Goal: Task Accomplishment & Management: Manage account settings

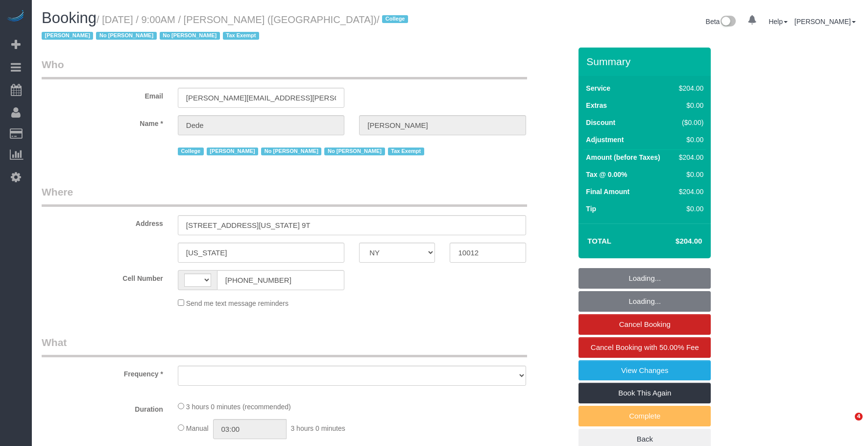
select select "NY"
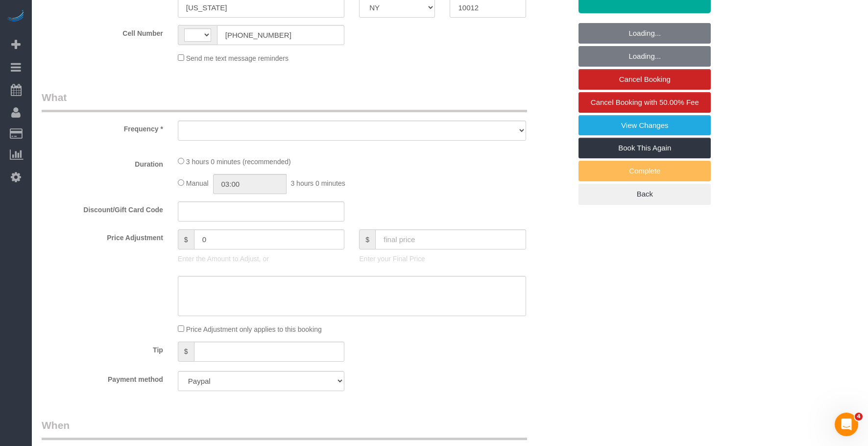
select select "string:[GEOGRAPHIC_DATA]"
select select "object:741"
select select "180"
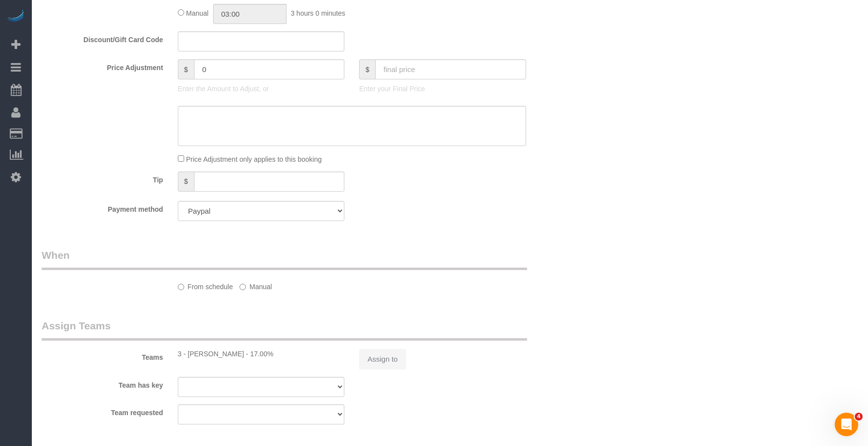
select select "spot1"
select select "number:56"
select select "number:79"
select select "number:15"
select select "number:6"
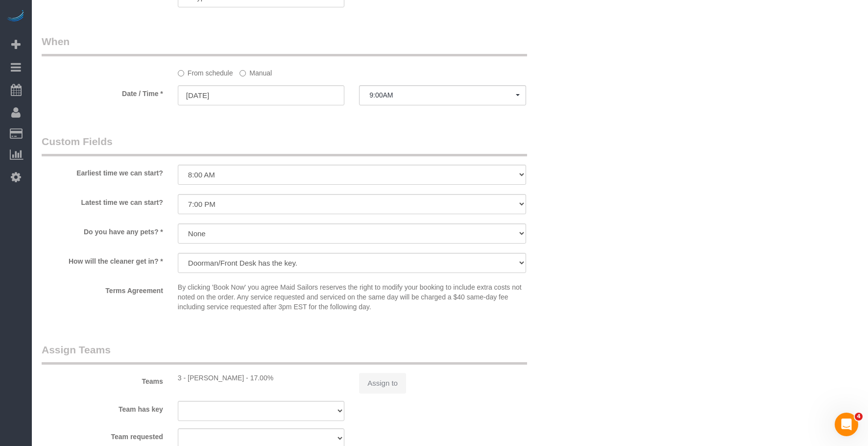
select select "object:1635"
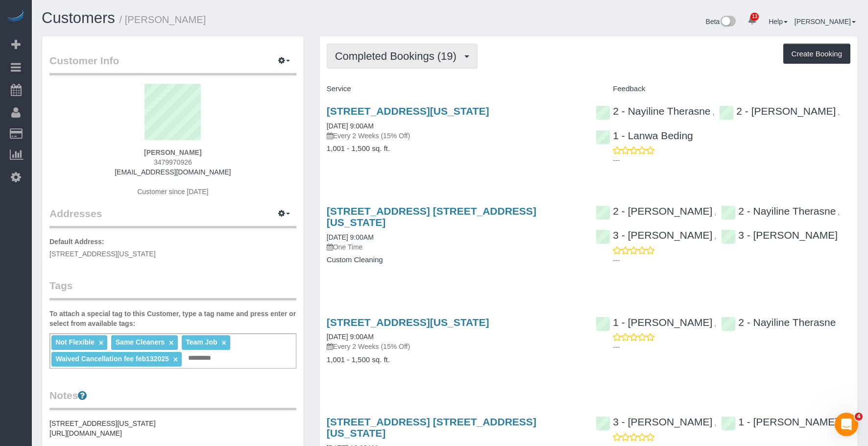
click at [388, 53] on span "Completed Bookings (19)" at bounding box center [398, 56] width 126 height 12
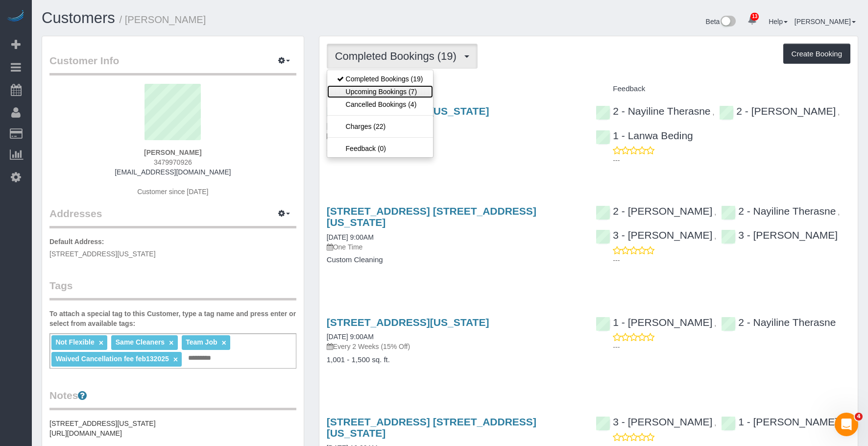
click at [381, 93] on link "Upcoming Bookings (7)" at bounding box center [380, 91] width 106 height 13
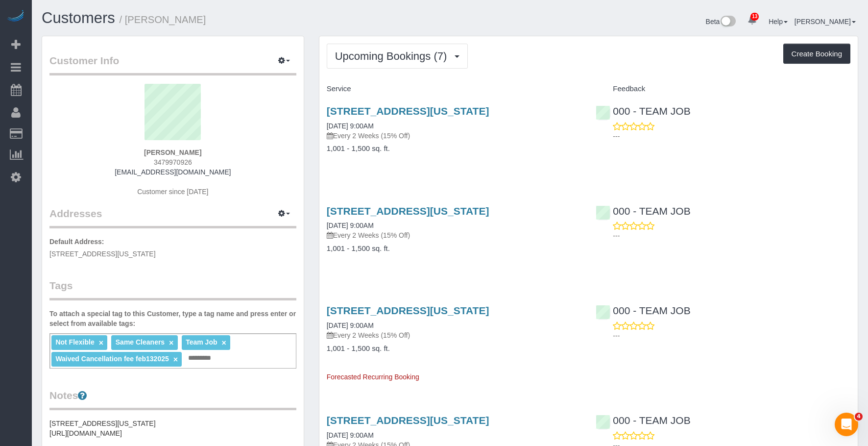
click at [453, 143] on div "124 East 13th Street, Apt.5, New York, NY 10003 09/11/2025 9:00AM Every 2 Weeks…" at bounding box center [453, 134] width 269 height 75
click at [475, 109] on link "124 East 13th Street, Apt.5, New York, NY 10003" at bounding box center [408, 110] width 163 height 11
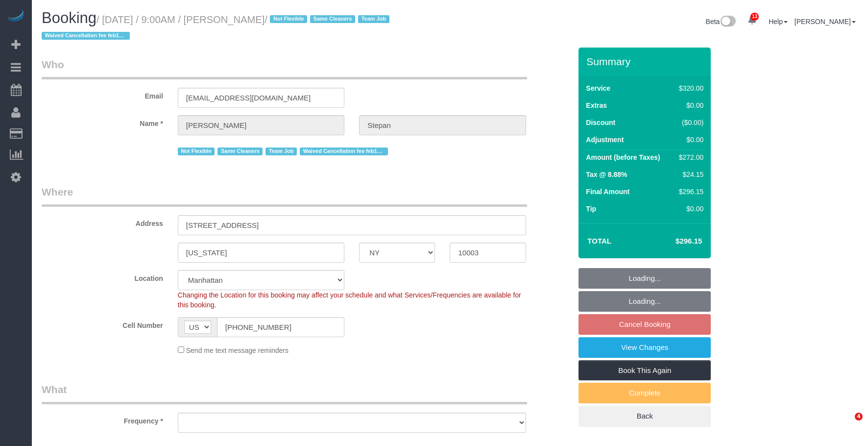
select select "NY"
select select "object:844"
select select "string:stripe-pm_1QhXsq4VGloSiKo7q9BgUkND"
select select "2"
select select "spot2"
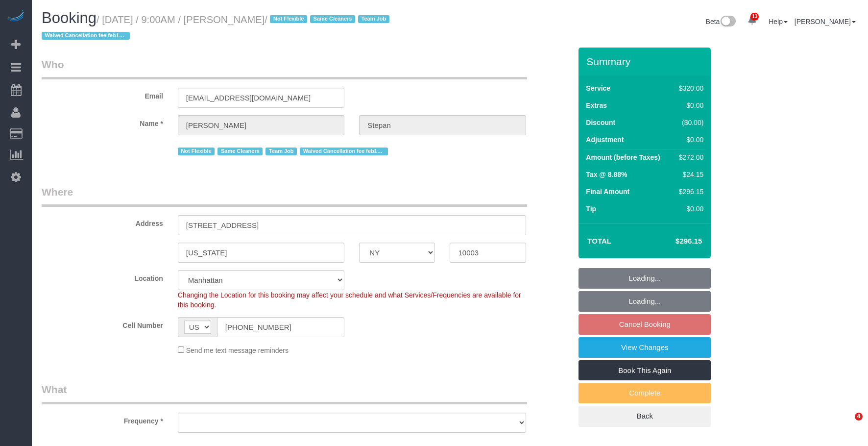
select select "number:57"
select select "number:74"
select select "number:15"
select select "number:7"
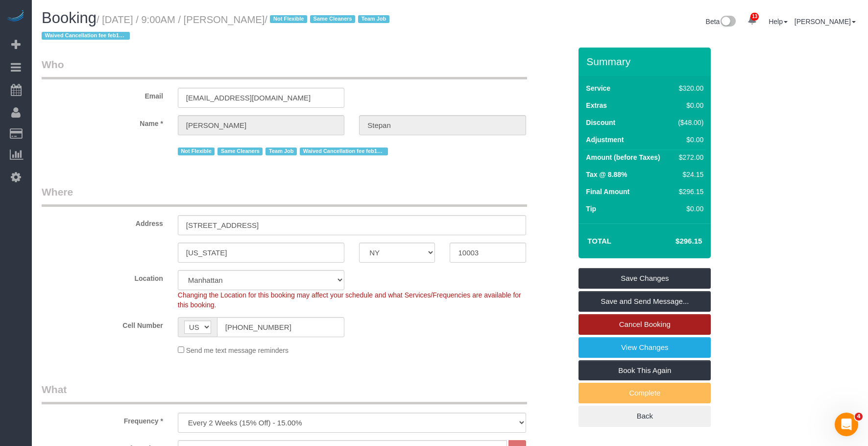
click at [612, 322] on link "Cancel Booking" at bounding box center [645, 324] width 132 height 21
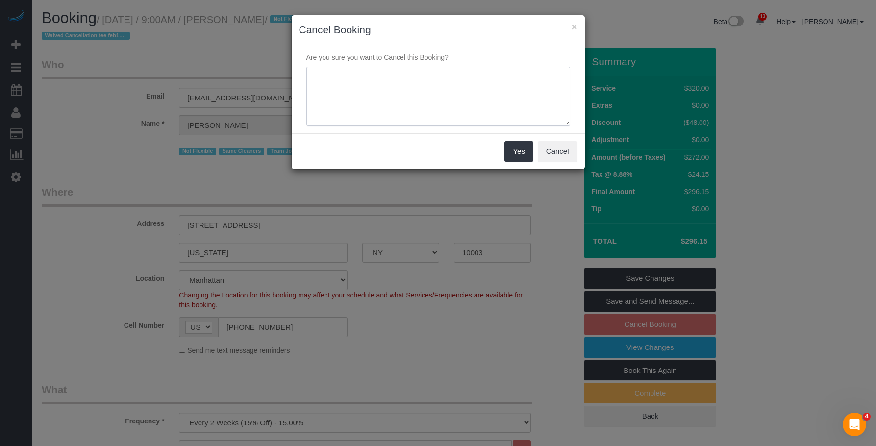
click at [404, 107] on textarea at bounding box center [438, 97] width 264 height 60
paste textarea "Hi ~ I regret we have to cancel cleaning until further notice. We will be in to…"
click at [317, 97] on textarea at bounding box center [438, 97] width 264 height 60
type textarea "Hi ~ I regret we have to cancel cleaning until further notice. We will be in to…"
click at [557, 152] on button "Cancel" at bounding box center [557, 151] width 40 height 21
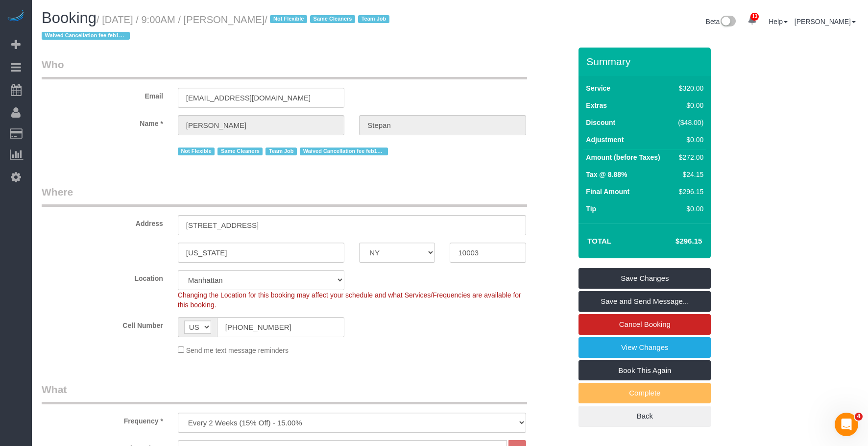
drag, startPoint x: 106, startPoint y: 18, endPoint x: 312, endPoint y: 18, distance: 205.3
click at [312, 18] on small "/ September 11, 2025 / 9:00AM / Angela Stepan / Not Flexible Same Cleaners Team…" at bounding box center [217, 27] width 351 height 27
copy small "September 11, 2025 / 9:00AM / Angela Stepan"
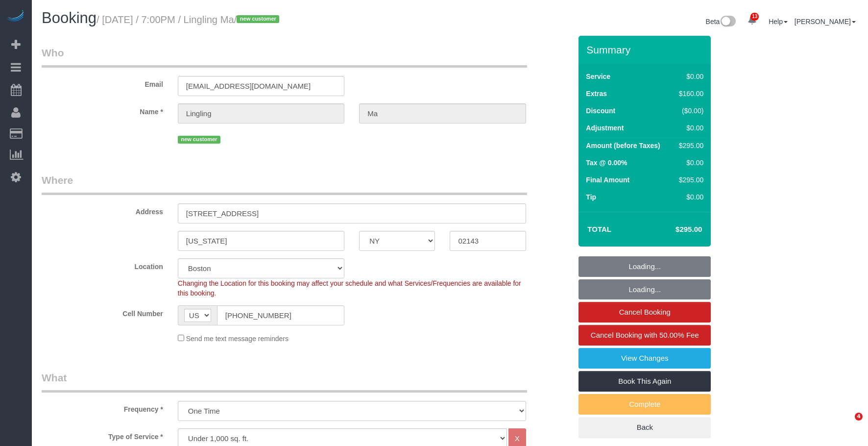
select select "NY"
select select "spot1"
select select "number:89"
select select "number:90"
select select "number:15"
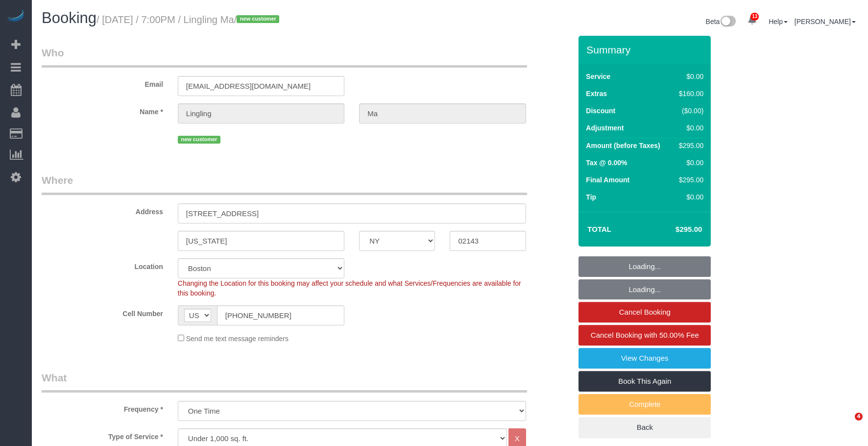
select select "number:5"
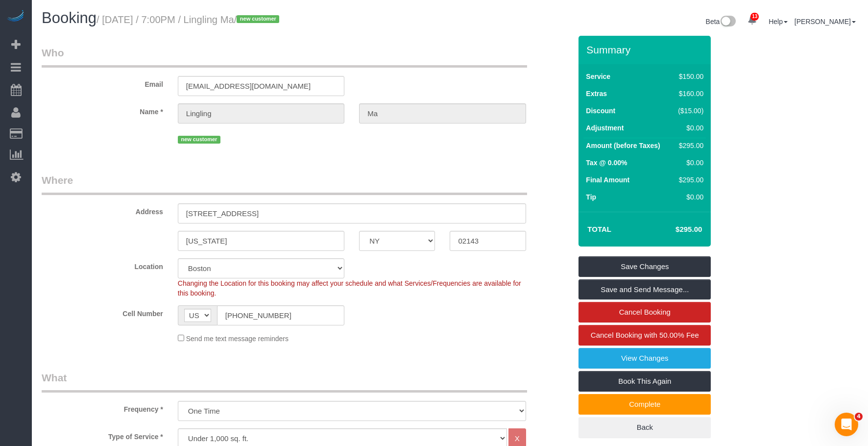
drag, startPoint x: 106, startPoint y: 17, endPoint x: 295, endPoint y: 16, distance: 189.1
click at [282, 16] on small "/ September 08, 2025 / 7:00PM / Lingling Ma / new customer" at bounding box center [190, 19] width 186 height 11
copy small "September 08, 2025 / 7:00PM / Lingling Ma"
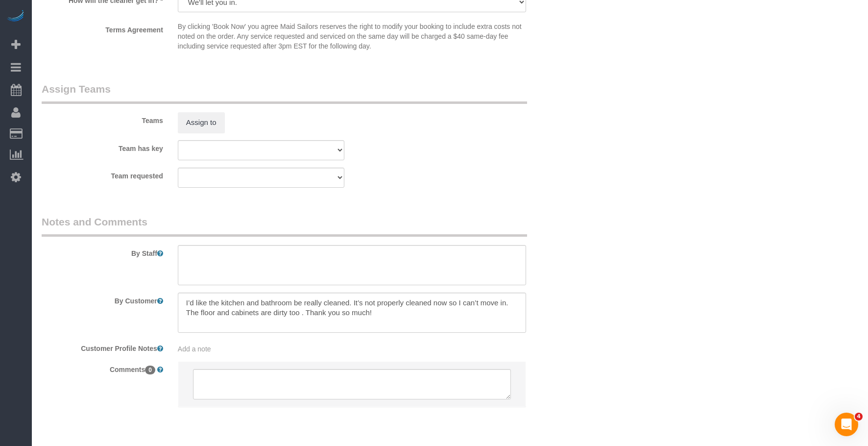
scroll to position [1102, 0]
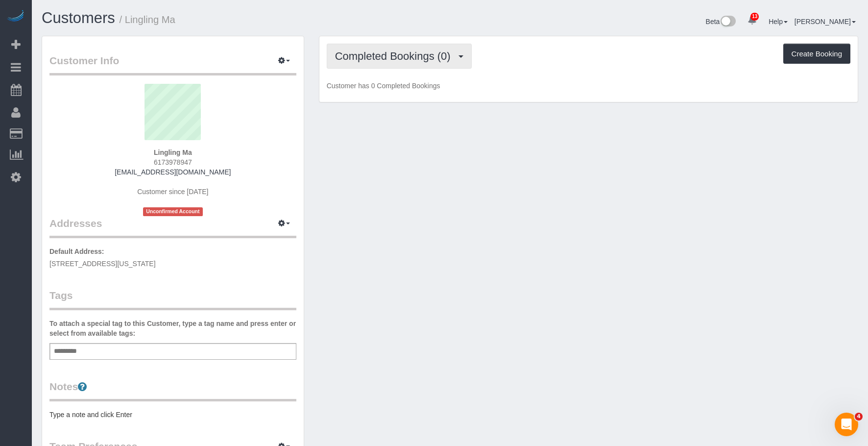
click at [402, 59] on span "Completed Bookings (0)" at bounding box center [395, 56] width 121 height 12
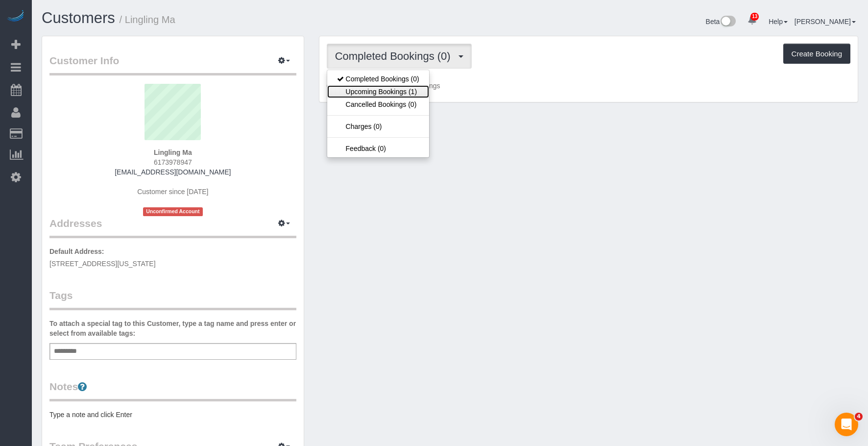
drag, startPoint x: 392, startPoint y: 94, endPoint x: 404, endPoint y: 94, distance: 11.3
click at [392, 94] on link "Upcoming Bookings (1)" at bounding box center [378, 91] width 102 height 13
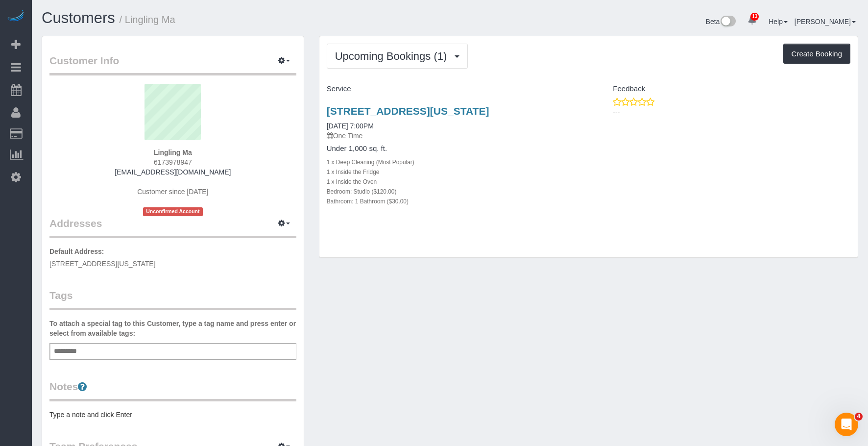
click at [577, 52] on div "Upcoming Bookings (1) Completed Bookings (0) Upcoming Bookings (1) Cancelled Bo…" at bounding box center [589, 56] width 524 height 25
click at [426, 175] on div "1 x Inside the Fridge" at bounding box center [454, 172] width 255 height 10
drag, startPoint x: 319, startPoint y: 105, endPoint x: 564, endPoint y: 109, distance: 244.5
click at [564, 109] on div "164 East 82nd Street, 3a, New York, NY 02143 09/08/2025 7:00PM One Time Under 1…" at bounding box center [453, 161] width 269 height 128
copy link "164 East 82nd Street, 3a, New York, NY 02143"
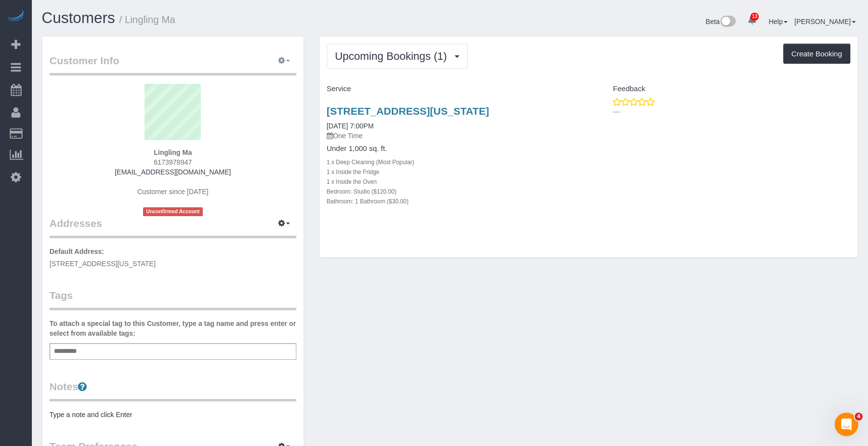
click at [284, 61] on icon "button" at bounding box center [281, 60] width 7 height 6
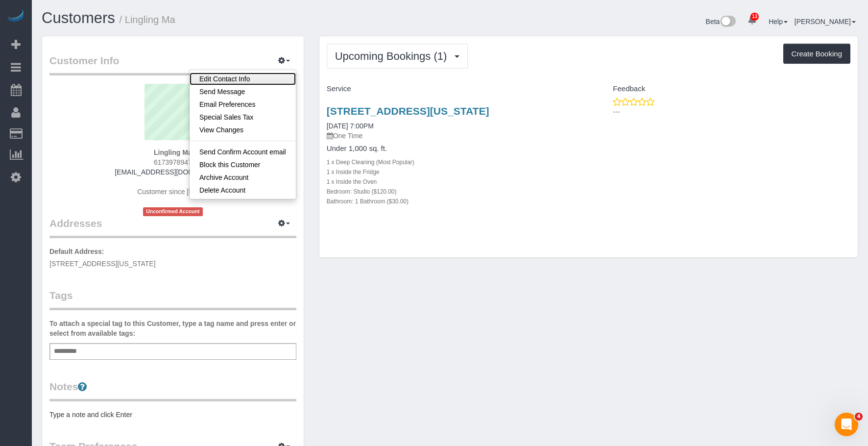
drag, startPoint x: 266, startPoint y: 75, endPoint x: 272, endPoint y: 79, distance: 7.5
click at [266, 75] on link "Edit Contact Info" at bounding box center [243, 79] width 106 height 13
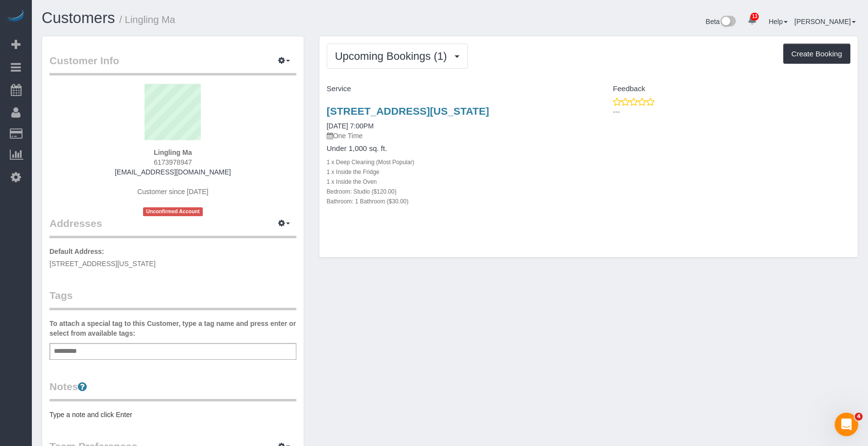
select select "NY"
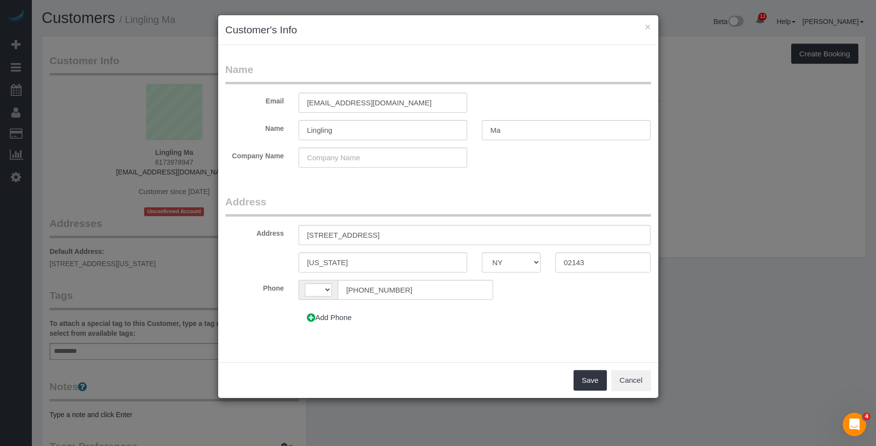
select select "string:US"
drag, startPoint x: 381, startPoint y: 233, endPoint x: 426, endPoint y: 277, distance: 63.1
click at [381, 233] on input "164 East 82nd Street, 3A" at bounding box center [474, 235] width 352 height 20
type input "164 East 82nd Street, Apt. 3A"
drag, startPoint x: 575, startPoint y: 266, endPoint x: 532, endPoint y: 260, distance: 43.6
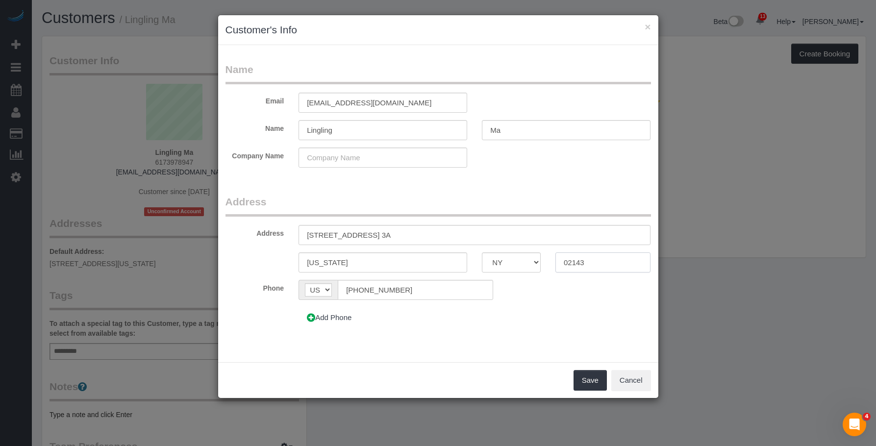
click at [532, 260] on div "New York AK AL AR AZ CA CO CT DC DE FL GA HI IA ID IL IN KS KY LA MA MD ME MI M…" at bounding box center [438, 262] width 440 height 20
paste input "10028"
type input "10028"
click at [580, 373] on button "Save" at bounding box center [589, 380] width 33 height 21
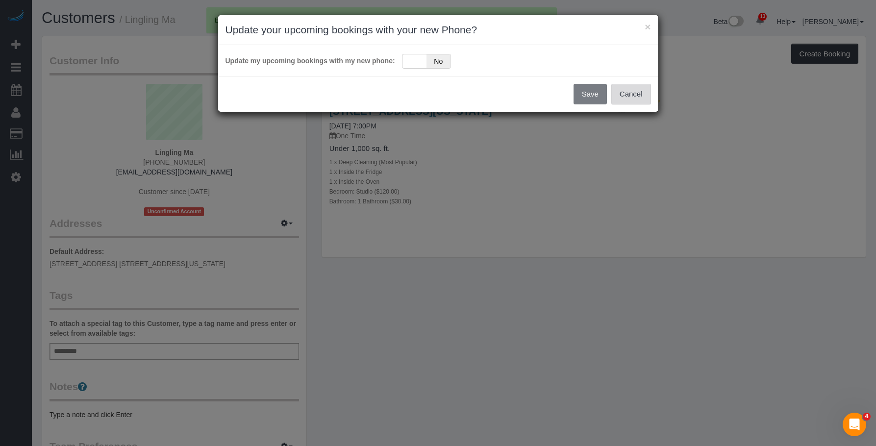
click at [637, 96] on button "Cancel" at bounding box center [631, 94] width 40 height 21
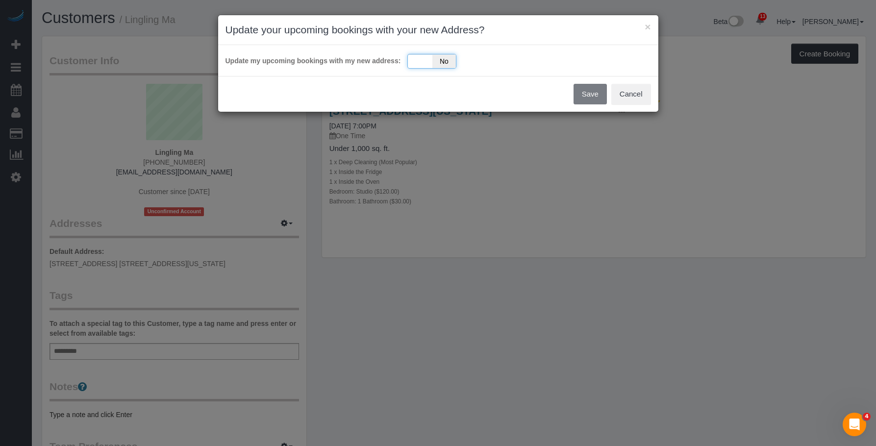
click at [420, 60] on div "Yes No" at bounding box center [431, 61] width 49 height 15
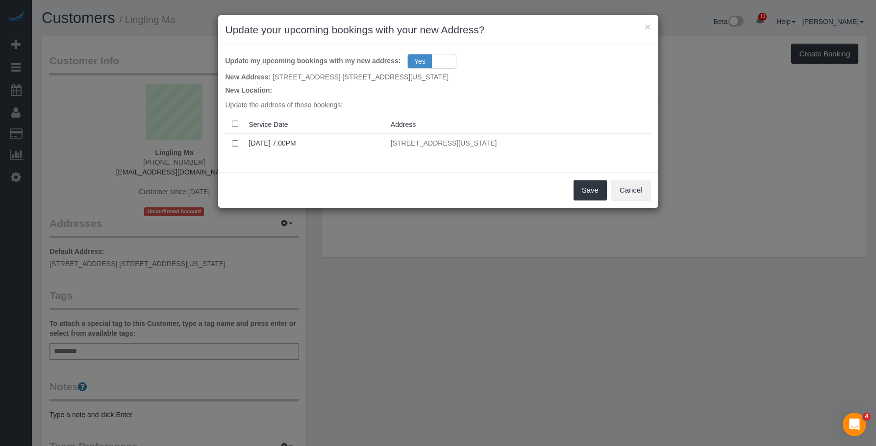
click at [430, 182] on div "Save Cancel" at bounding box center [438, 190] width 440 height 36
click at [584, 189] on button "Save" at bounding box center [589, 190] width 33 height 21
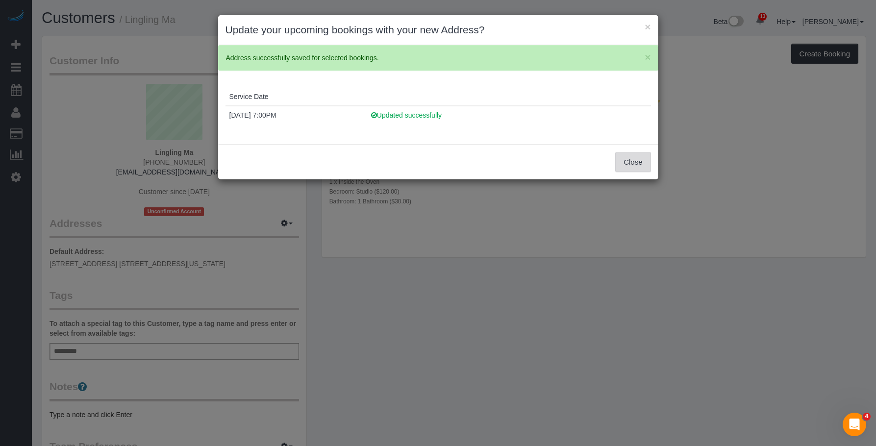
drag, startPoint x: 635, startPoint y: 161, endPoint x: 364, endPoint y: 63, distance: 288.0
click at [635, 160] on button "Close" at bounding box center [632, 162] width 35 height 21
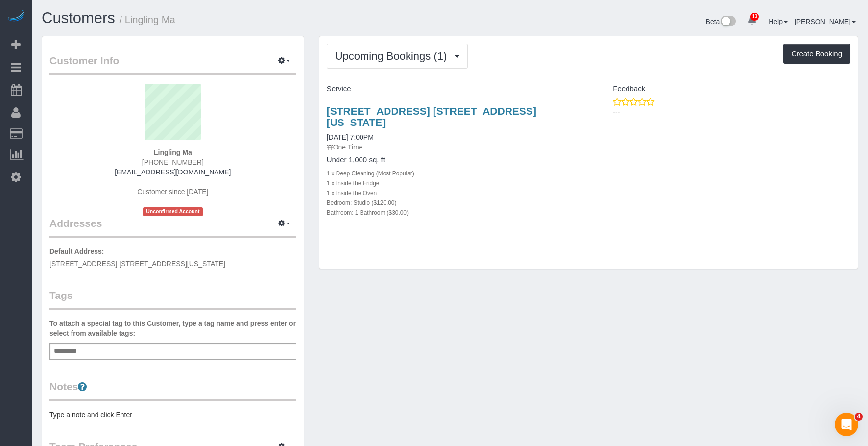
drag, startPoint x: 318, startPoint y: 108, endPoint x: 575, endPoint y: 111, distance: 257.3
click at [575, 111] on div "Upcoming Bookings (1) Completed Bookings (0) Upcoming Bookings (1) Cancelled Bo…" at bounding box center [589, 158] width 554 height 244
copy link "164 East 82nd Street, Apt. 3a, New York, NY 10028"
click at [214, 29] on div "Customers / Lingling Ma" at bounding box center [242, 20] width 416 height 21
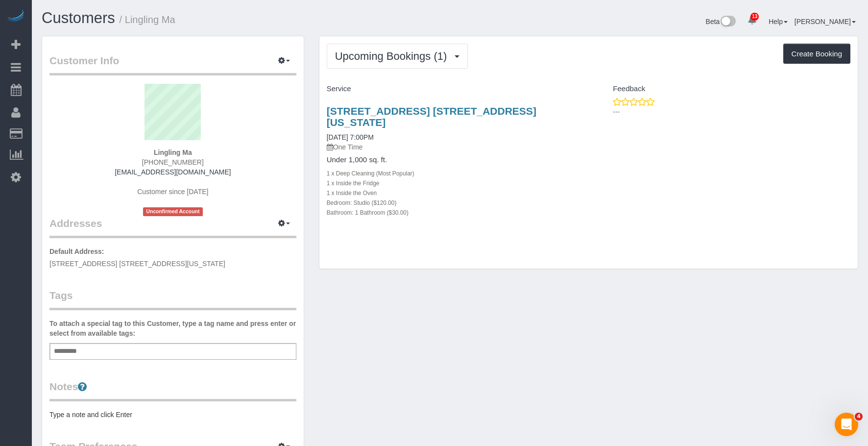
drag, startPoint x: 318, startPoint y: 104, endPoint x: 616, endPoint y: 72, distance: 299.6
click at [585, 105] on div "Upcoming Bookings (1) Completed Bookings (0) Upcoming Bookings (1) Cancelled Bo…" at bounding box center [589, 158] width 554 height 244
copy link "164 East 82nd Street, Apt. 3a, New York, NY 10028"
drag, startPoint x: 434, startPoint y: 146, endPoint x: 348, endPoint y: 97, distance: 98.1
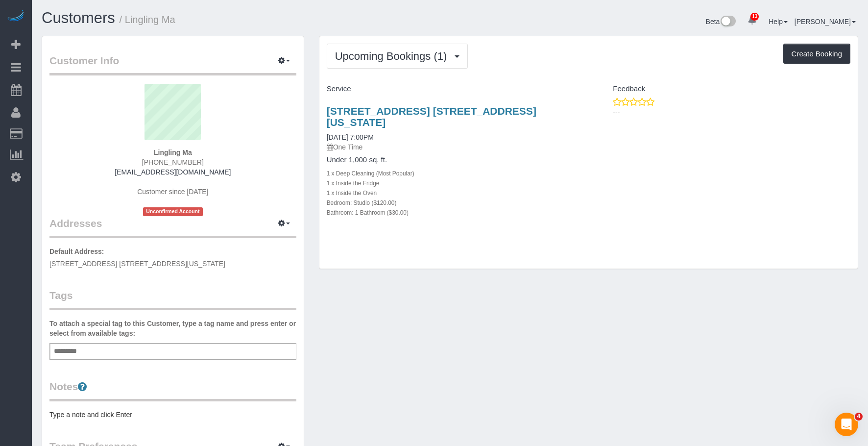
click at [434, 156] on h4 "Under 1,000 sq. ft." at bounding box center [454, 160] width 255 height 8
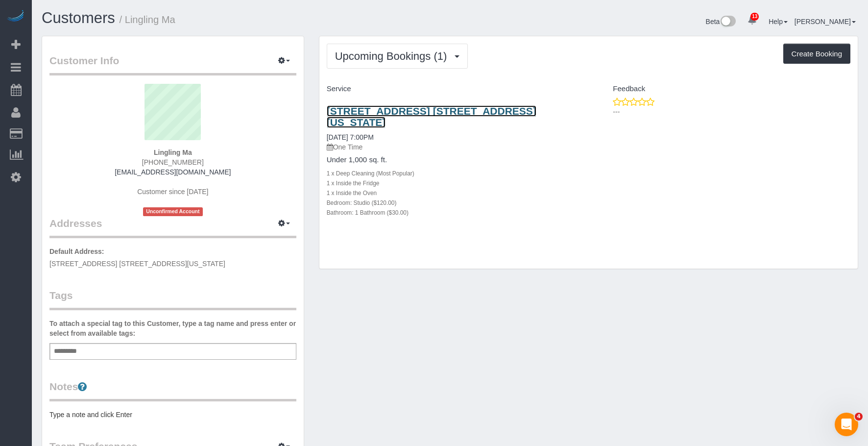
click at [400, 109] on link "164 East 82nd Street, Apt. 3a, New York, NY 10028" at bounding box center [432, 116] width 210 height 23
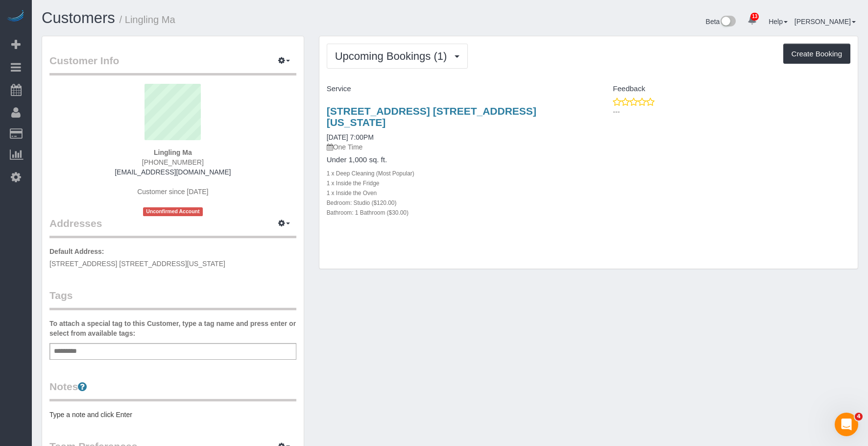
click at [464, 156] on h4 "Under 1,000 sq. ft." at bounding box center [454, 160] width 255 height 8
click at [532, 47] on div "Upcoming Bookings (1) Completed Bookings (0) Upcoming Bookings (1) Cancelled Bo…" at bounding box center [589, 56] width 524 height 25
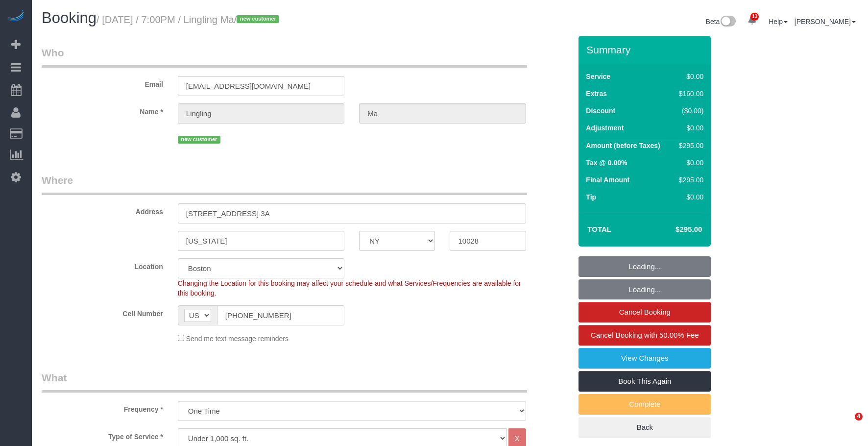
select select "NY"
select select "spot1"
select select "number:89"
select select "number:90"
select select "number:15"
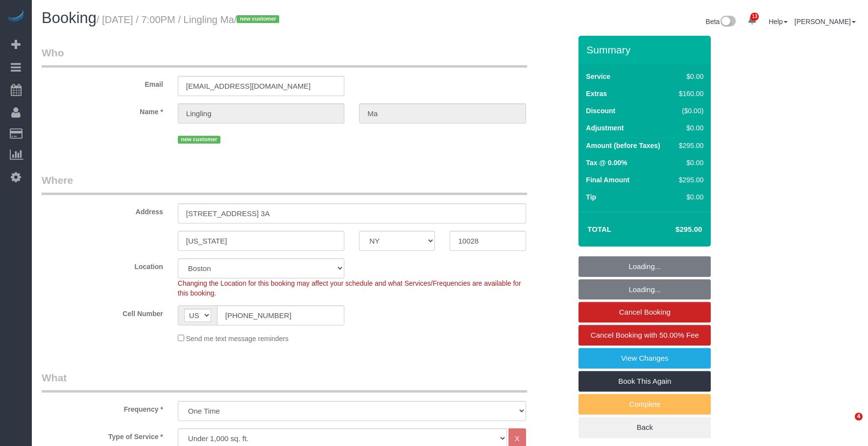
select select "number:5"
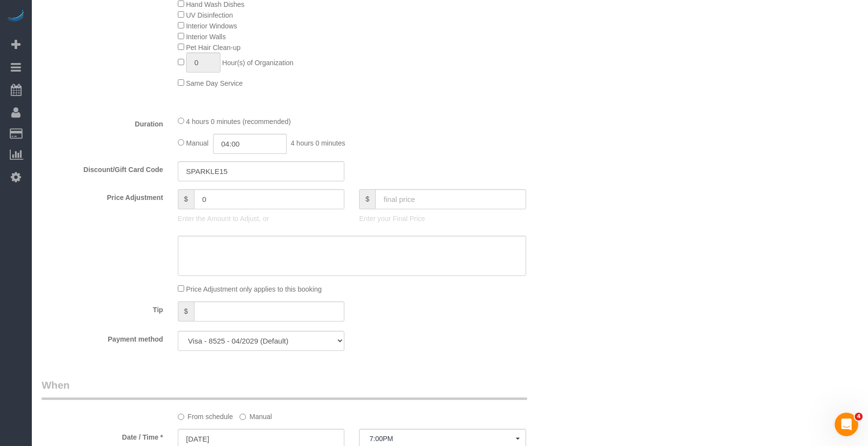
scroll to position [514, 0]
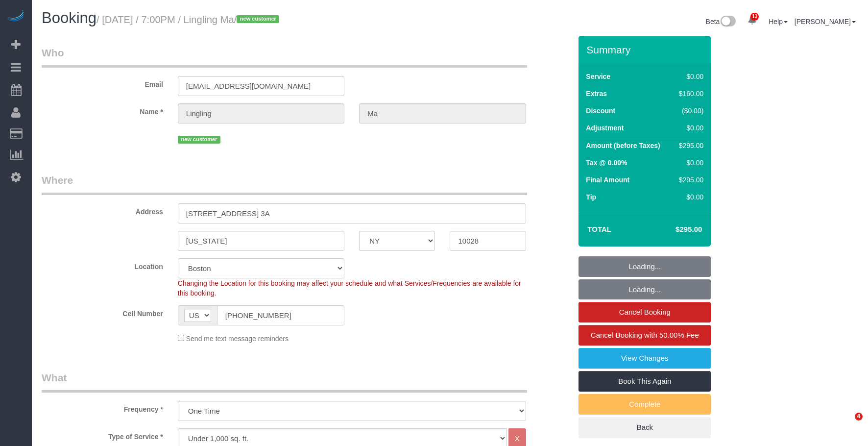
select select "NY"
select select "number:89"
select select "number:90"
select select "number:15"
select select "number:5"
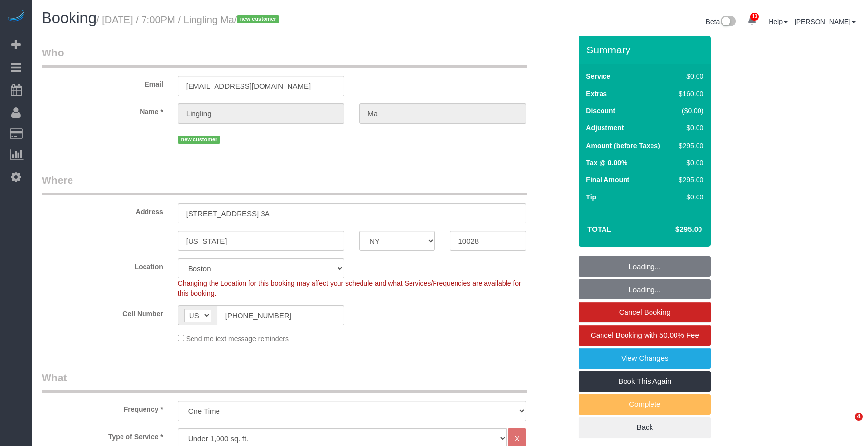
select select "object:989"
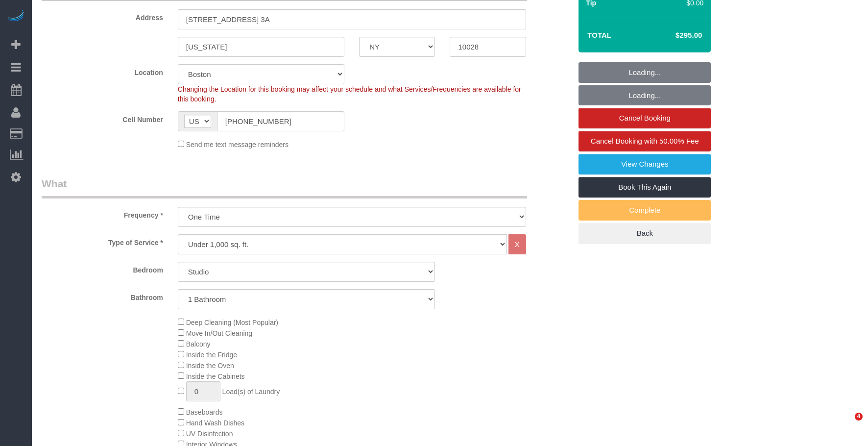
select select "spot1"
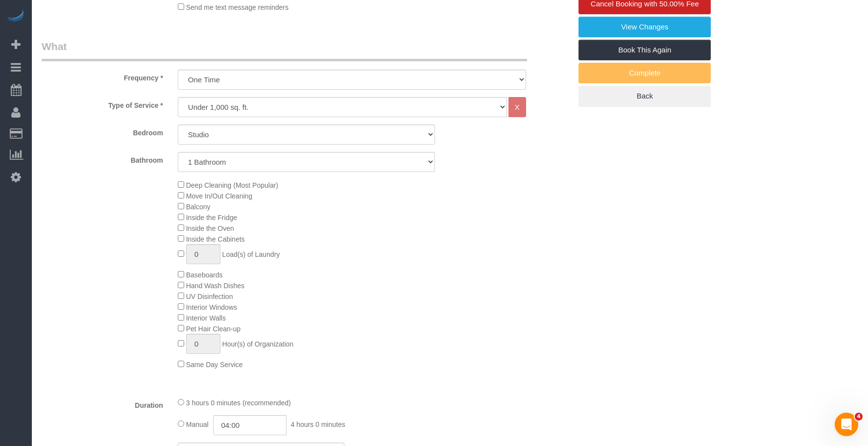
scroll to position [392, 0]
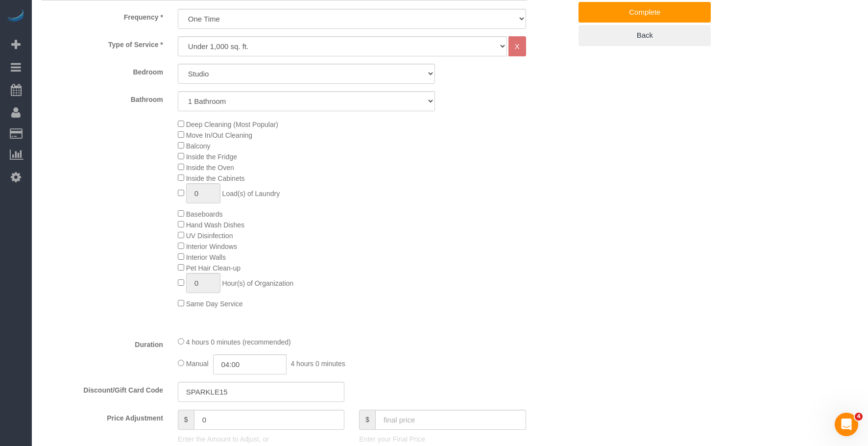
click at [506, 210] on div "Deep Cleaning (Most Popular) Move In/Out Cleaning Balcony Inside the Fridge Ins…" at bounding box center [375, 214] width 408 height 190
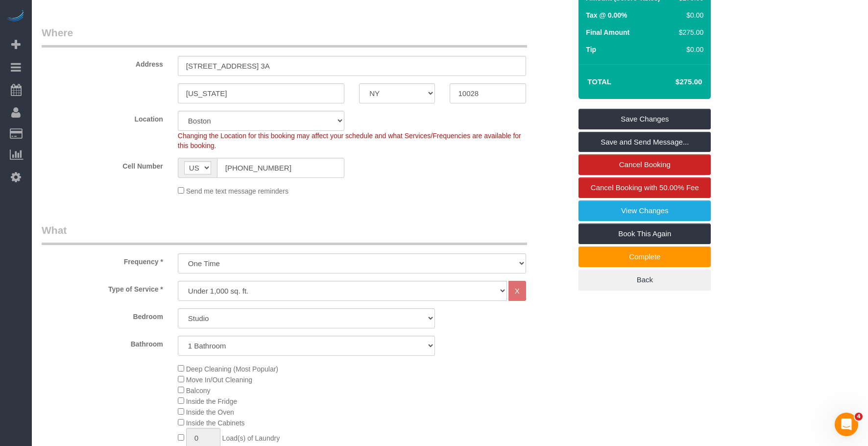
scroll to position [147, 0]
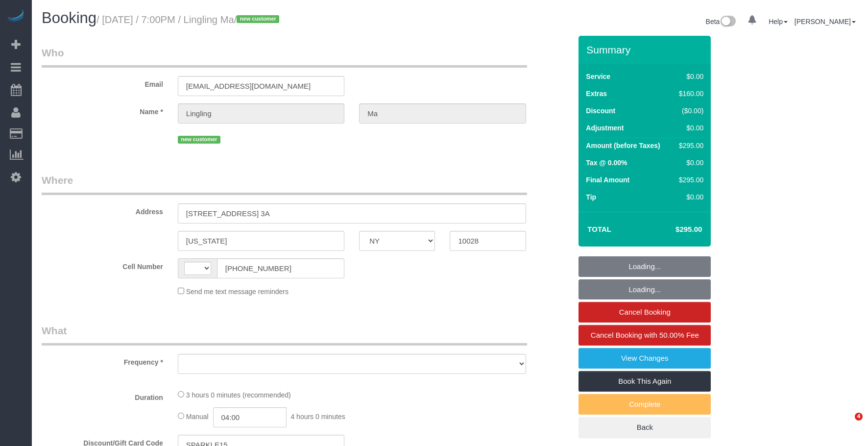
select select "NY"
select select "string:[GEOGRAPHIC_DATA]"
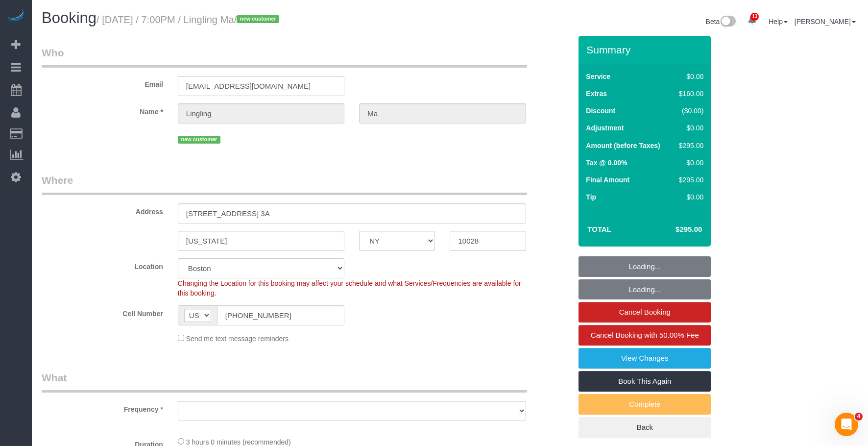
select select "object:737"
select select "string:stripe-pm_1S5ADb4VGloSiKo7POxdAiN1"
select select "spot1"
select select "object:1045"
select select "number:89"
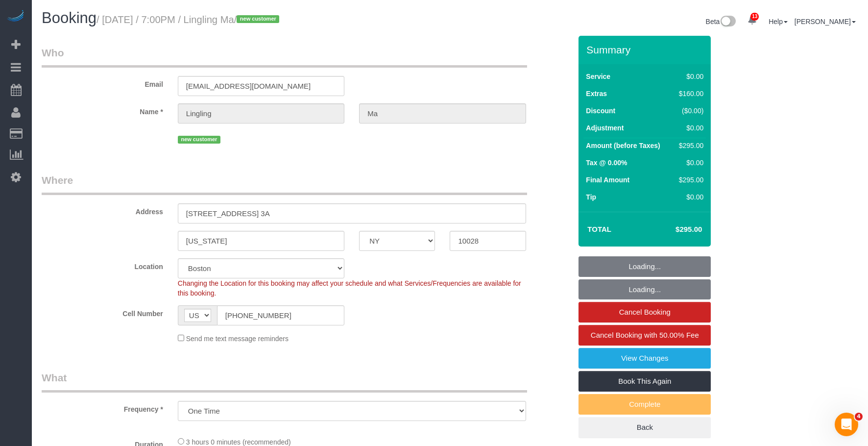
select select "number:90"
select select "number:15"
select select "number:5"
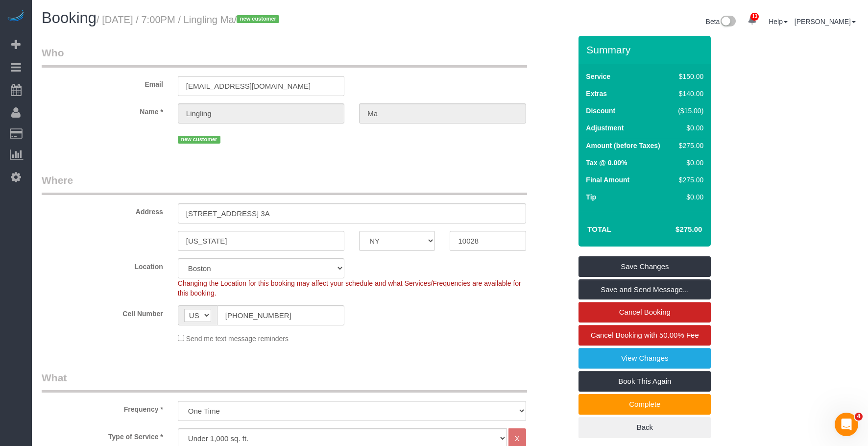
drag, startPoint x: 404, startPoint y: 69, endPoint x: 417, endPoint y: 27, distance: 43.4
click at [404, 68] on div "Email [EMAIL_ADDRESS][DOMAIN_NAME]" at bounding box center [306, 71] width 544 height 50
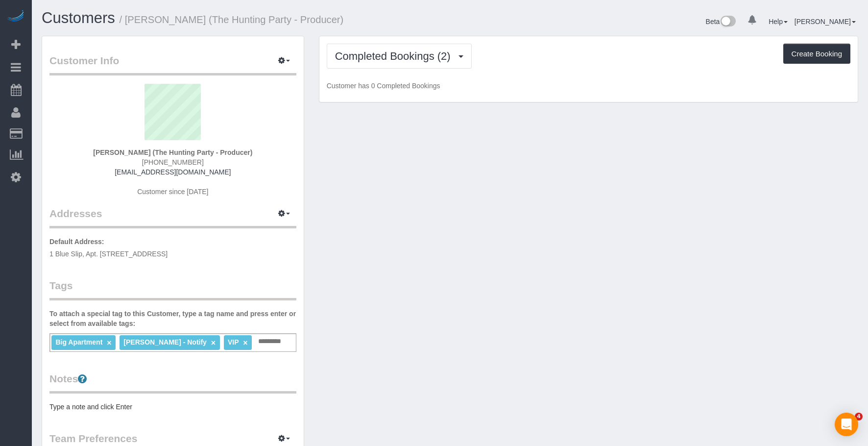
click at [380, 52] on span "Completed Bookings (2)" at bounding box center [395, 56] width 121 height 12
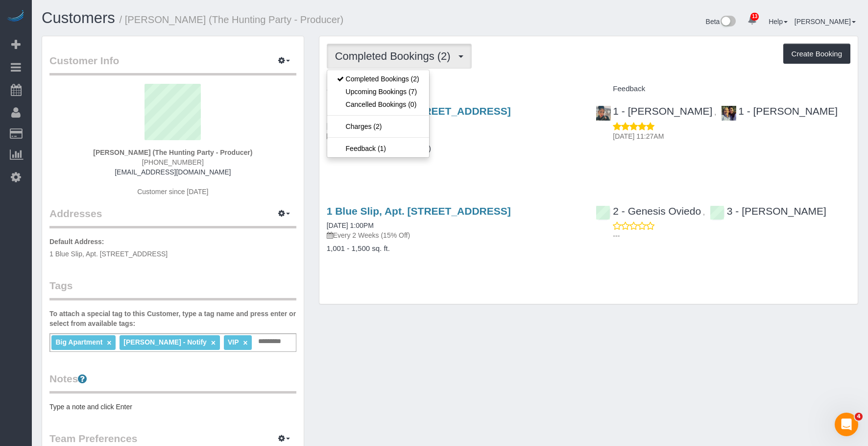
click at [490, 145] on h4 "Hourly Rate (Comped Cleaning)" at bounding box center [454, 149] width 255 height 8
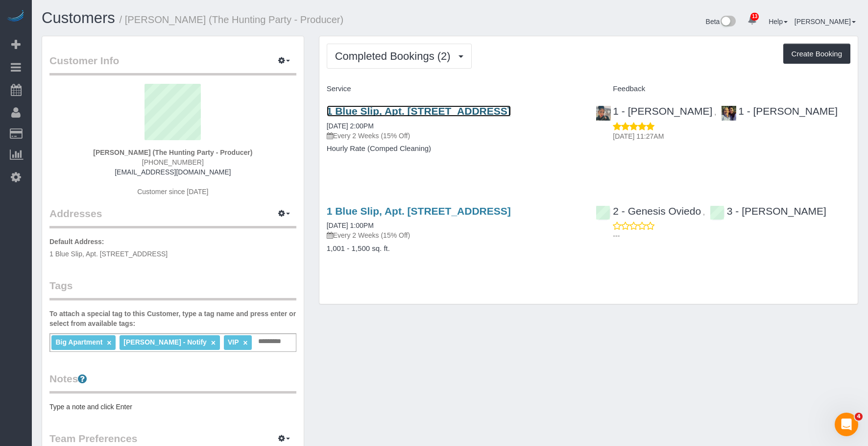
click at [452, 110] on link "1 Blue Slip, Apt. [STREET_ADDRESS]" at bounding box center [419, 110] width 184 height 11
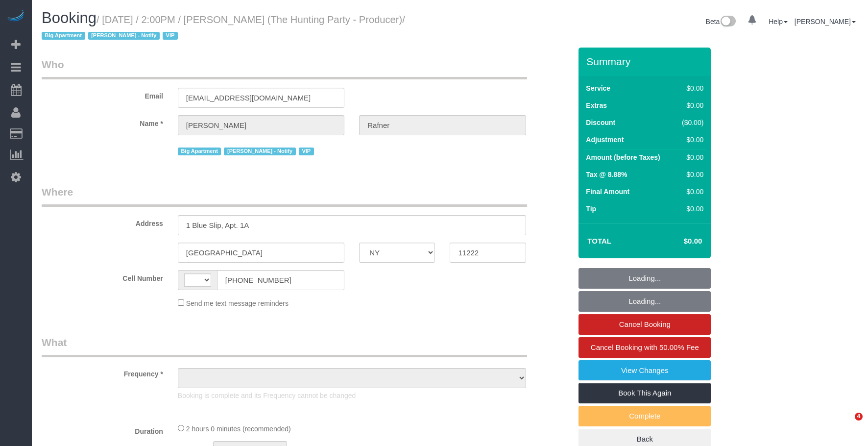
select select "NY"
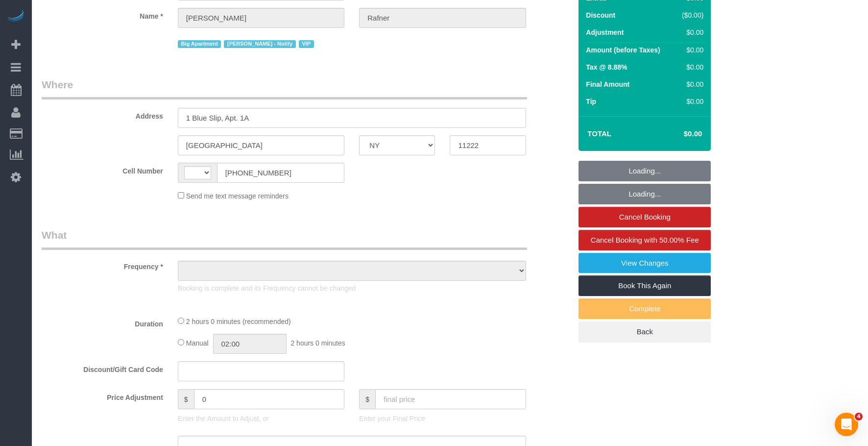
select select "object:511"
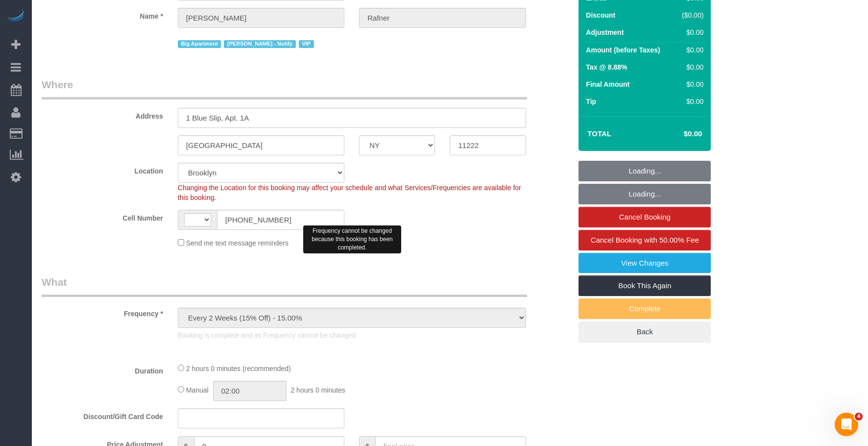
scroll to position [245, 0]
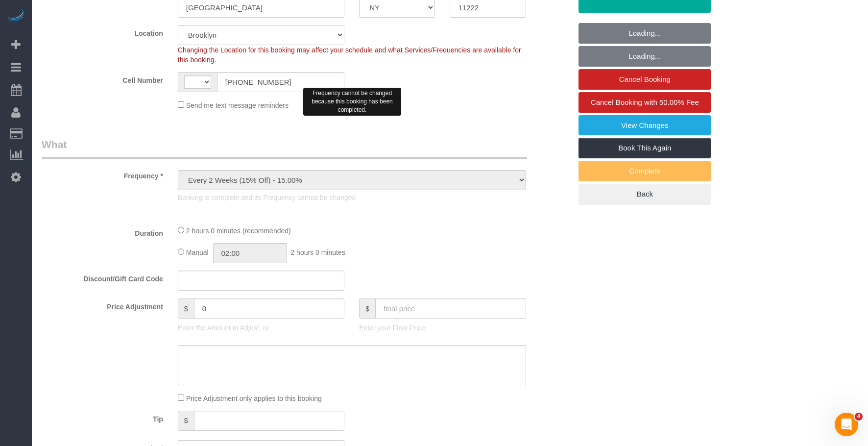
select select "string:[GEOGRAPHIC_DATA]"
select select "string:stripe-pm_1Rtzof4VGloSiKo7440tZ5Fk"
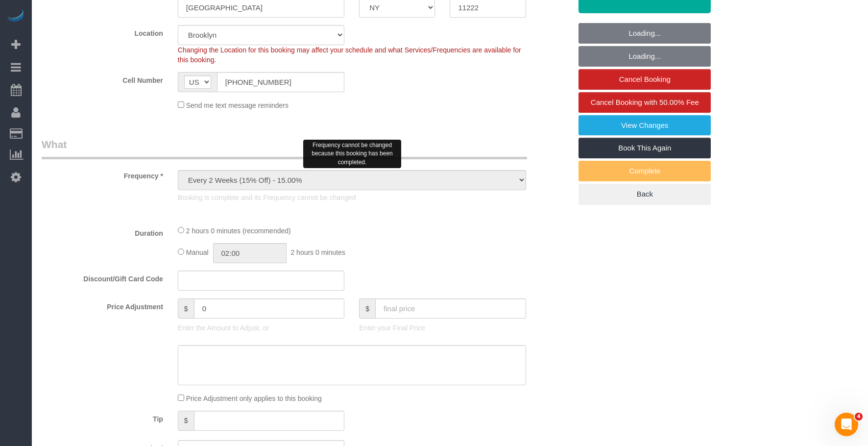
select select "object:771"
select select "2"
select select "120"
select select "spot1"
select select "number:58"
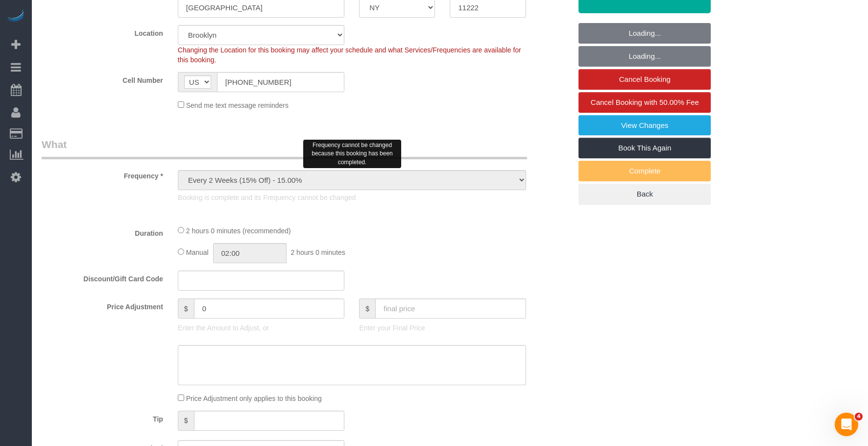
select select "number:76"
select select "number:15"
select select "number:5"
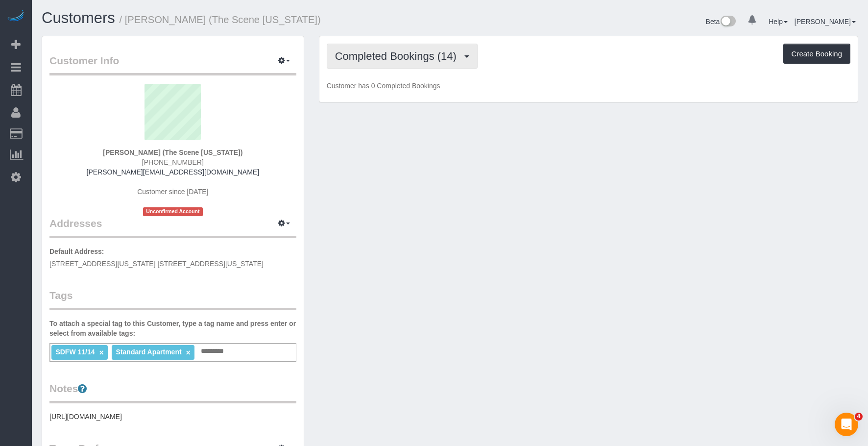
click at [386, 56] on span "Completed Bookings (14)" at bounding box center [398, 56] width 126 height 12
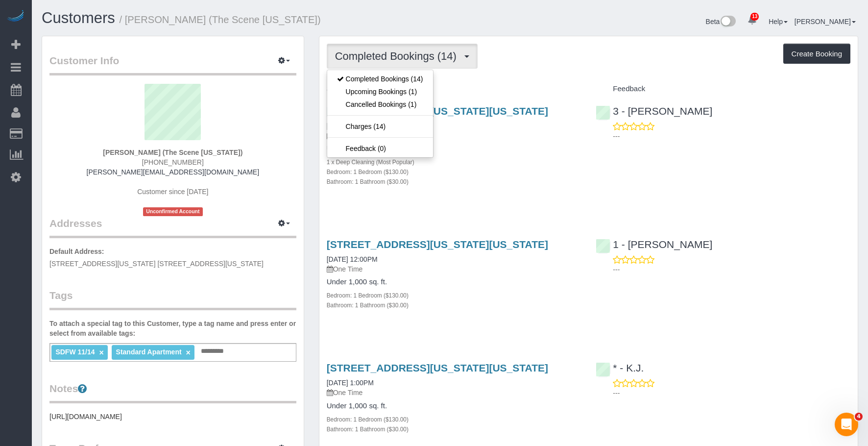
click at [570, 176] on div "Bedroom: 1 Bedroom ($130.00)" at bounding box center [454, 172] width 255 height 10
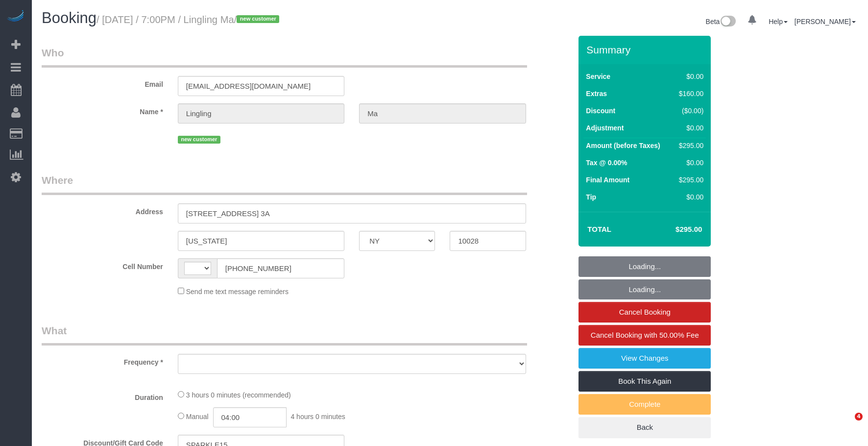
select select "NY"
select select "string:US"
select select "object:696"
select select "spot1"
select select "number:89"
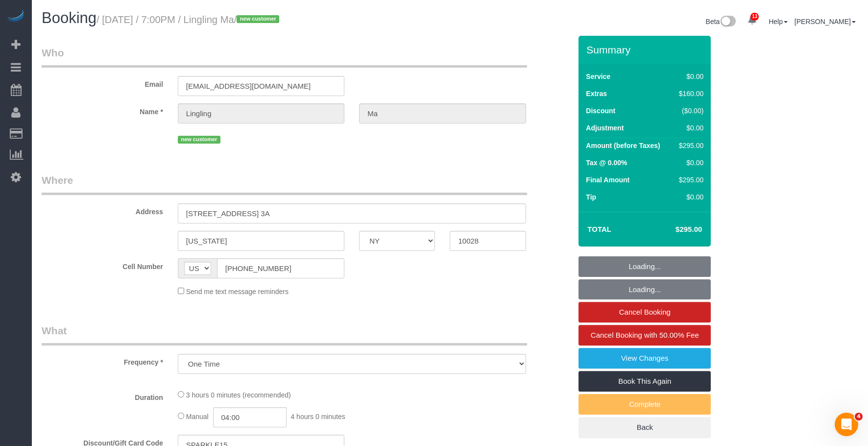
select select "number:90"
select select "number:15"
select select "number:5"
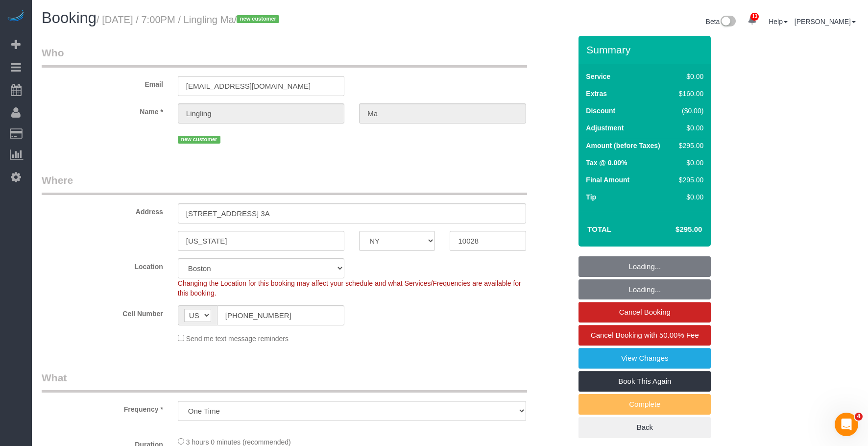
drag, startPoint x: 425, startPoint y: 60, endPoint x: 419, endPoint y: 67, distance: 8.3
click at [425, 60] on legend "Who" at bounding box center [285, 57] width 486 height 22
select select "string:stripe-pm_1S5ADb4VGloSiKo7POxdAiN1"
select select "object:1045"
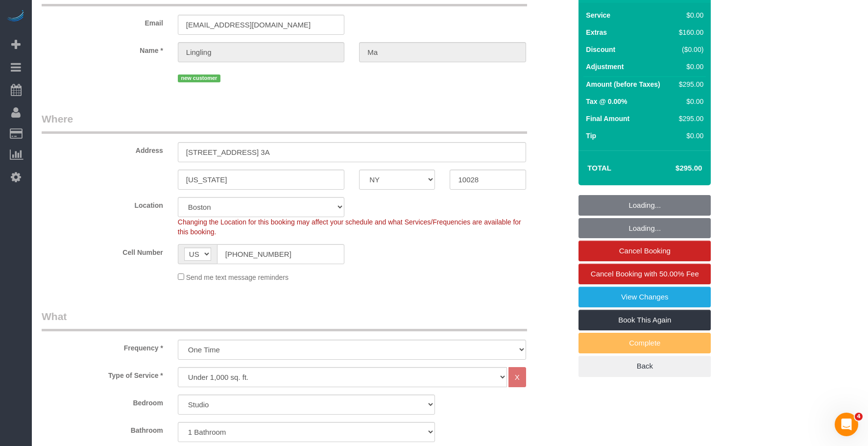
select select "spot39"
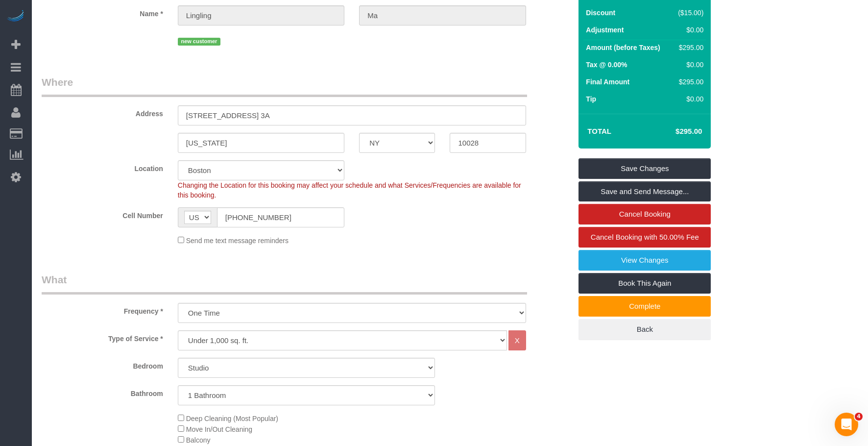
drag, startPoint x: 403, startPoint y: 78, endPoint x: 388, endPoint y: 4, distance: 75.4
click at [405, 77] on legend "Where" at bounding box center [285, 86] width 486 height 22
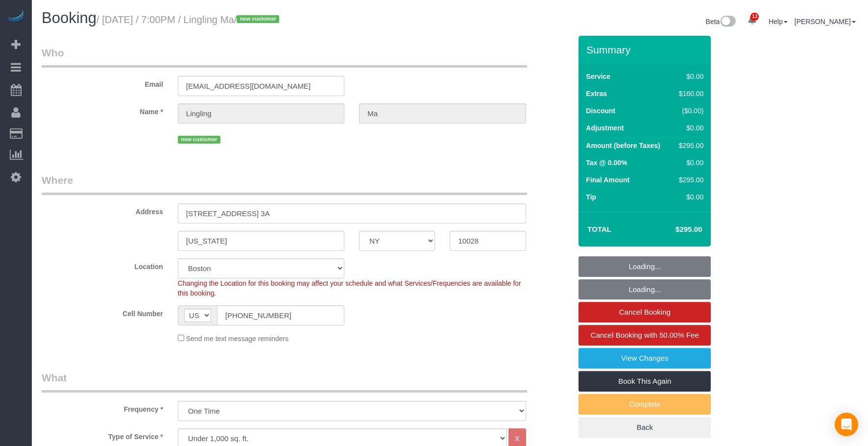
select select "NY"
select select "spot1"
select select "number:89"
select select "number:90"
select select "number:15"
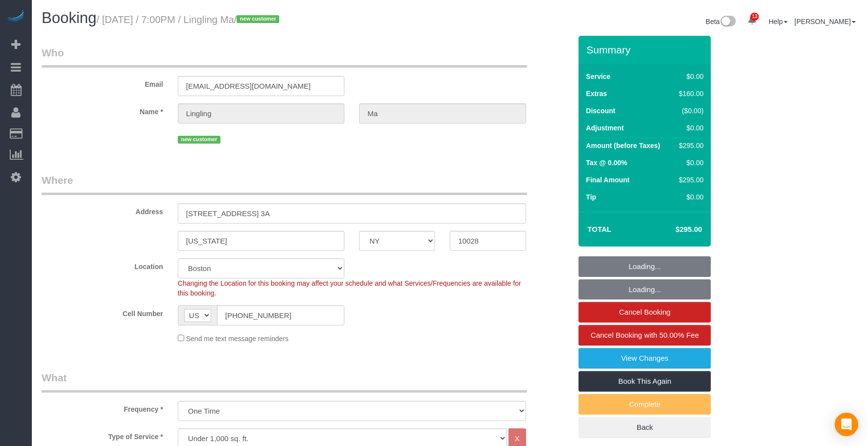
select select "number:5"
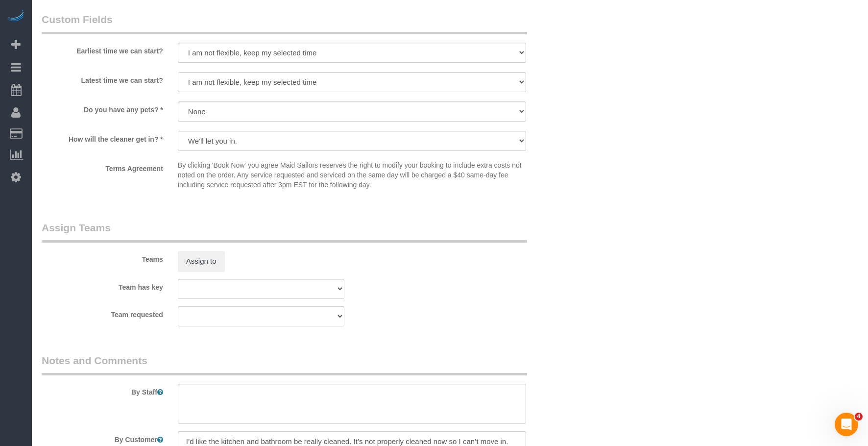
scroll to position [1249, 0]
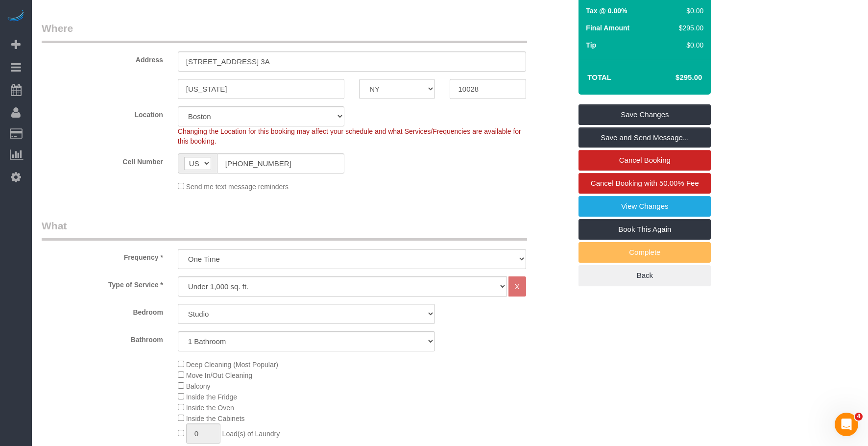
scroll to position [171, 0]
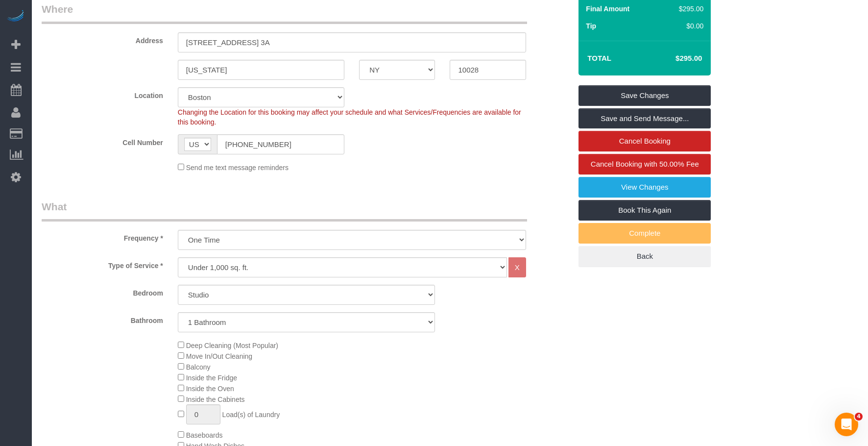
drag, startPoint x: 481, startPoint y: 362, endPoint x: 424, endPoint y: 352, distance: 57.3
click at [481, 362] on div "Deep Cleaning (Most Popular) Move In/Out Cleaning Balcony Inside the Fridge Ins…" at bounding box center [375, 435] width 408 height 190
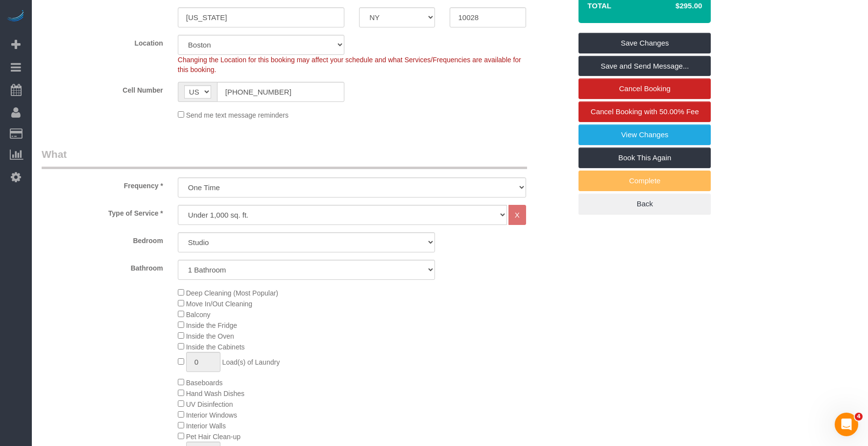
scroll to position [318, 0]
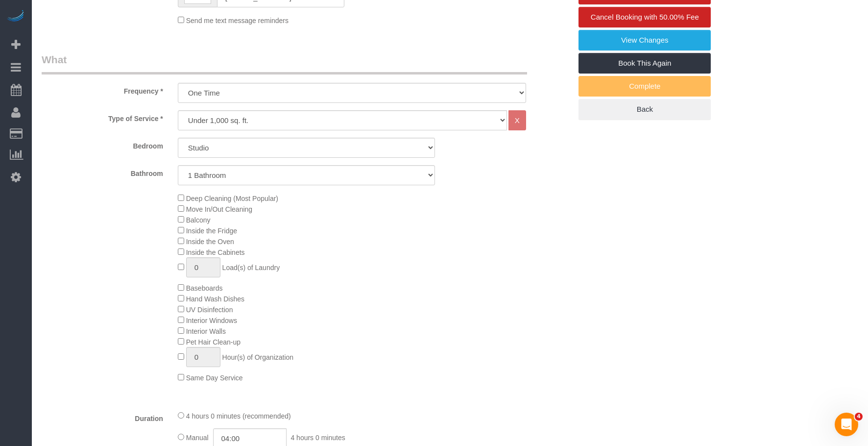
drag, startPoint x: 435, startPoint y: 232, endPoint x: 380, endPoint y: 258, distance: 60.9
click at [434, 232] on div "Deep Cleaning (Most Popular) Move In/Out Cleaning Balcony Inside the Fridge Ins…" at bounding box center [375, 288] width 408 height 190
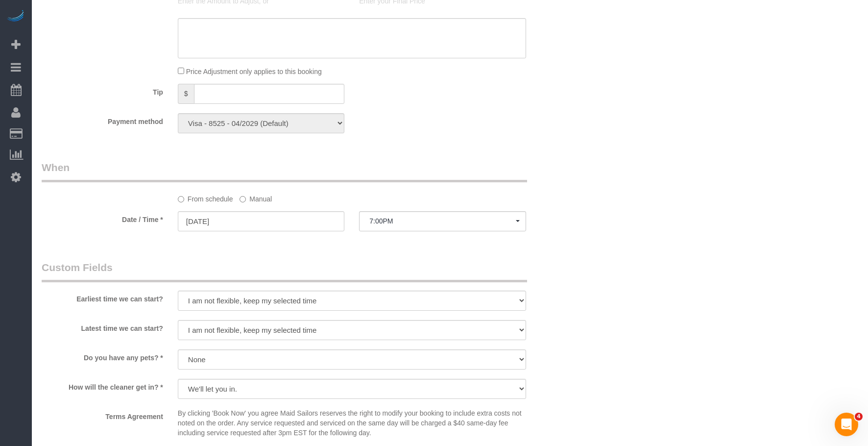
scroll to position [906, 0]
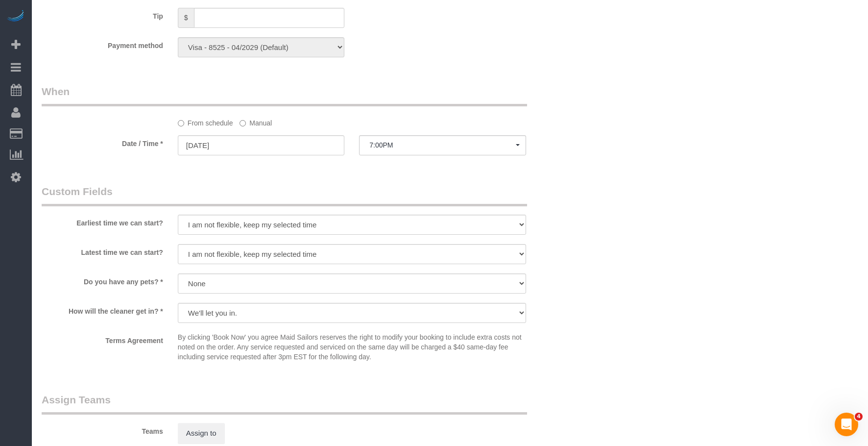
drag, startPoint x: 420, startPoint y: 66, endPoint x: 394, endPoint y: 66, distance: 26.0
drag, startPoint x: 441, startPoint y: 53, endPoint x: 445, endPoint y: 37, distance: 16.0
click at [442, 53] on div "Payment method Visa - 8525 - 04/2029 (Default) Add Credit Card ─────────────── …" at bounding box center [306, 47] width 544 height 20
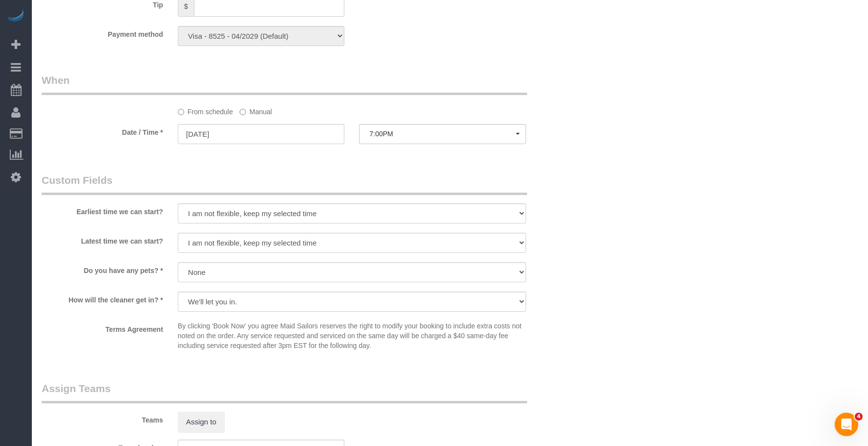
scroll to position [1102, 0]
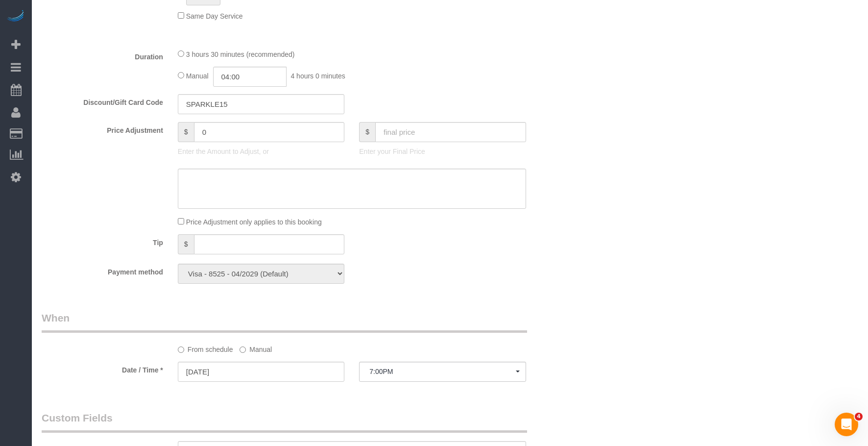
scroll to position [661, 0]
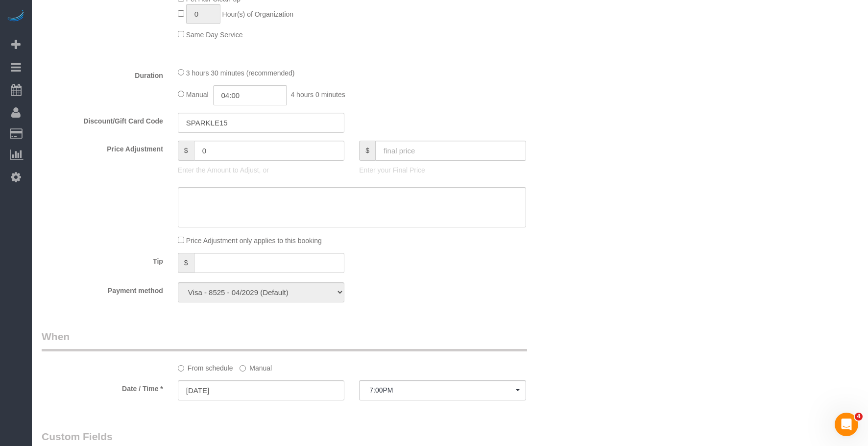
click at [516, 314] on div "Who Email leilama.lingling@gmail.com Name * Lingling Ma new customer Where Addr…" at bounding box center [306, 187] width 544 height 1625
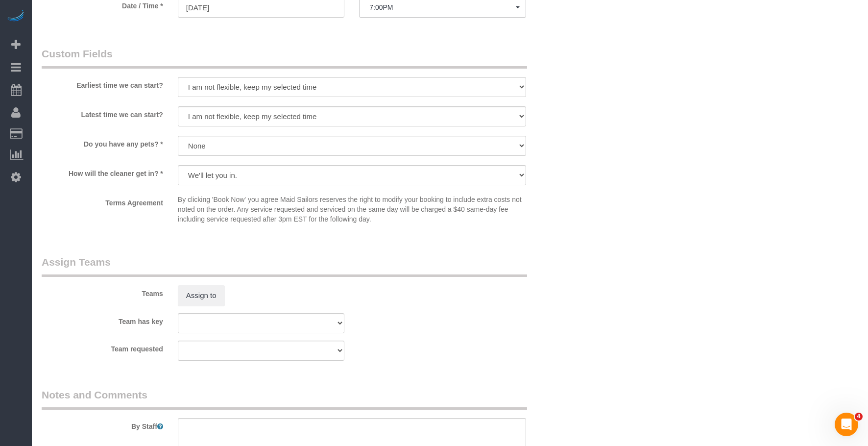
scroll to position [1053, 0]
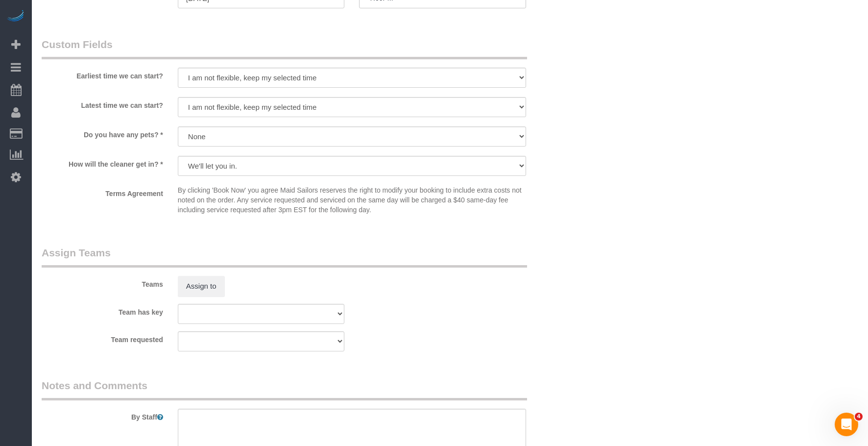
drag, startPoint x: 573, startPoint y: 253, endPoint x: 569, endPoint y: 256, distance: 5.2
click at [573, 252] on div "Teams Assign to" at bounding box center [306, 270] width 544 height 51
drag, startPoint x: 432, startPoint y: 263, endPoint x: 437, endPoint y: 262, distance: 5.6
click at [432, 263] on legend "Assign Teams" at bounding box center [285, 256] width 486 height 22
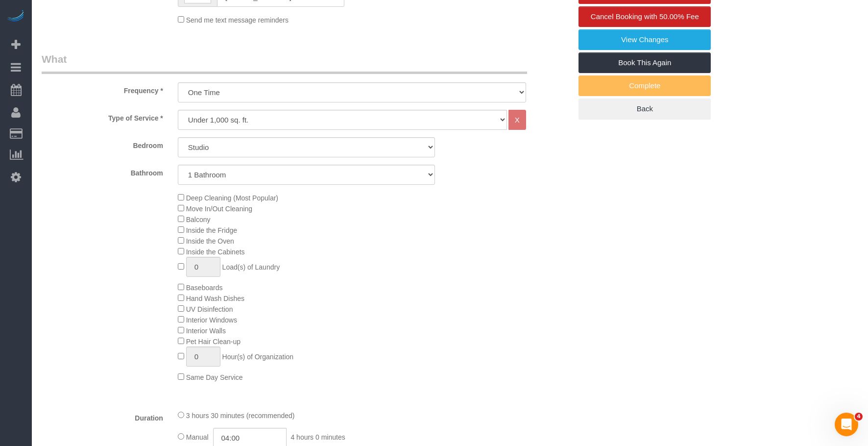
scroll to position [318, 0]
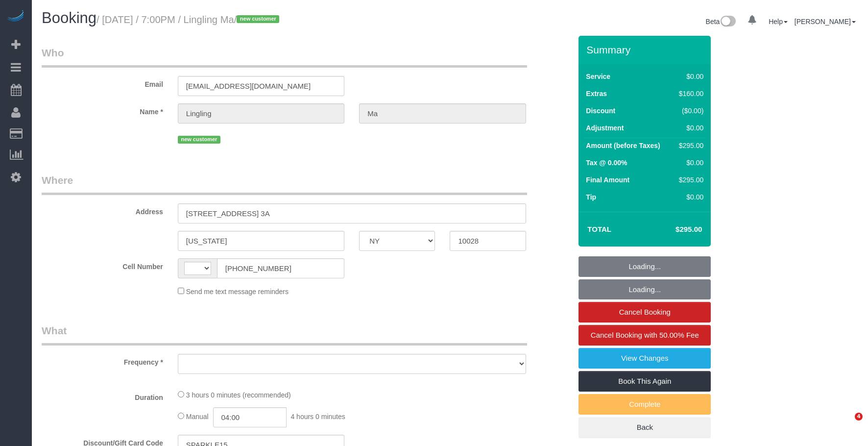
select select "NY"
select select "string:[GEOGRAPHIC_DATA]"
select select "object:735"
select select "string:stripe-pm_1S5ADb4VGloSiKo7POxdAiN1"
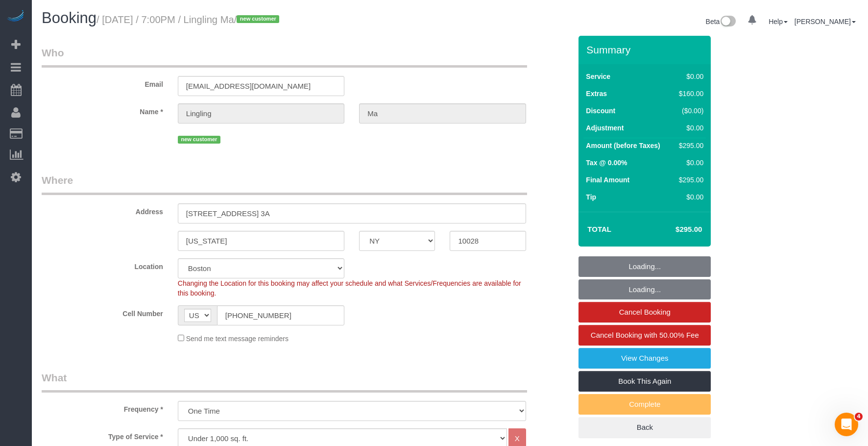
select select "object:1081"
select select "spot46"
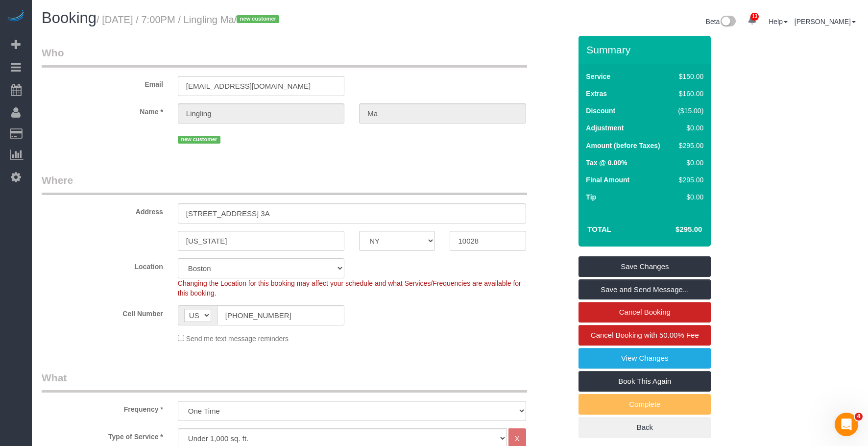
click at [426, 77] on div "Email leilama.lingling@gmail.com" at bounding box center [306, 71] width 544 height 50
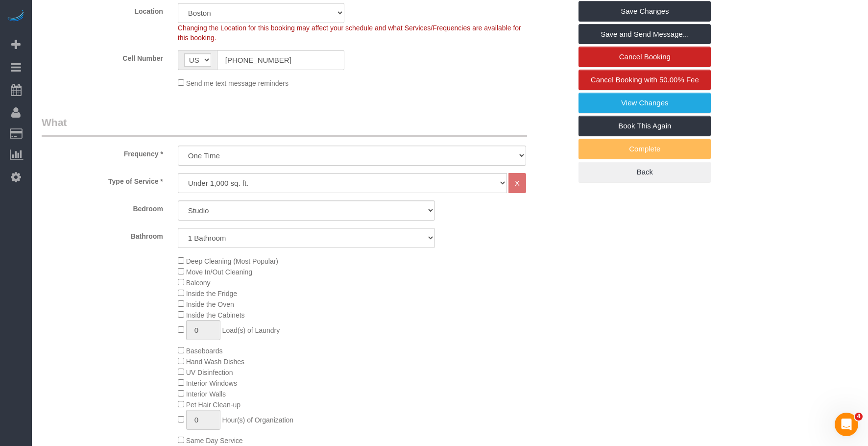
scroll to position [343, 0]
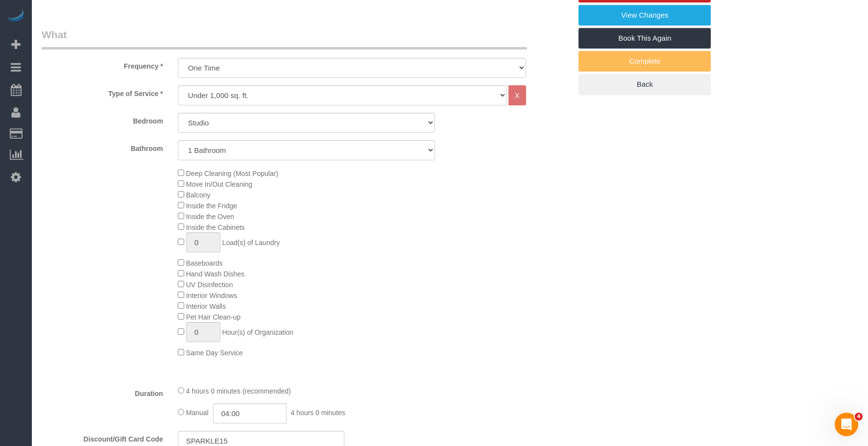
click at [493, 237] on div "Deep Cleaning (Most Popular) Move In/Out Cleaning Balcony Inside the Fridge Ins…" at bounding box center [375, 263] width 408 height 190
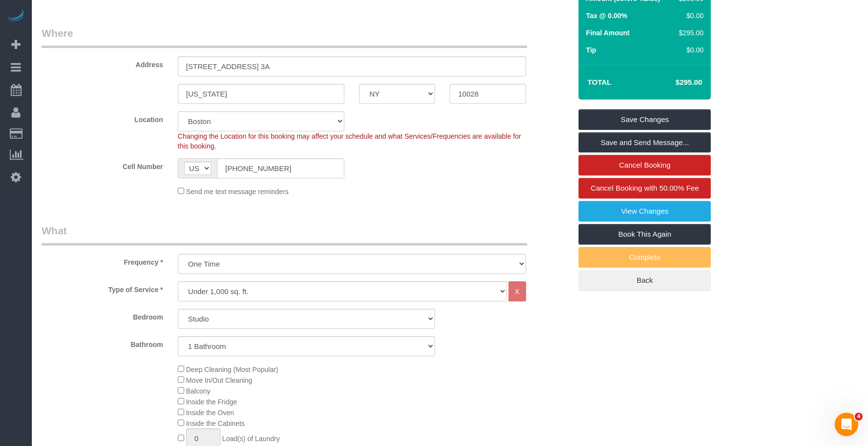
click at [442, 196] on div "Send me text message reminders" at bounding box center [352, 191] width 363 height 11
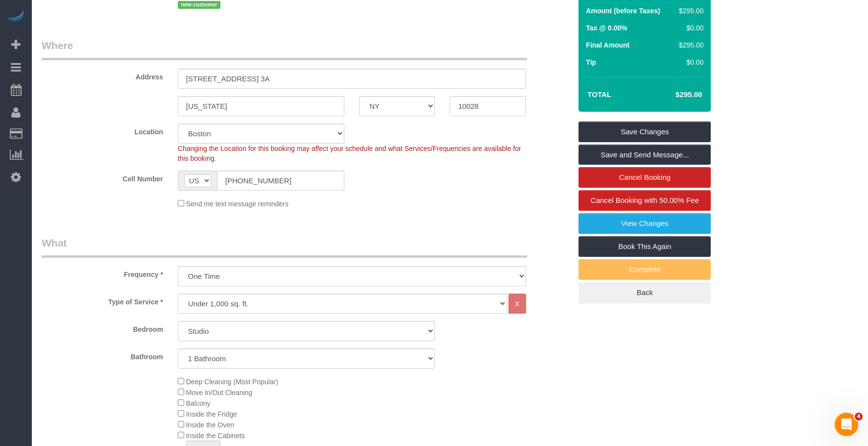
scroll to position [73, 0]
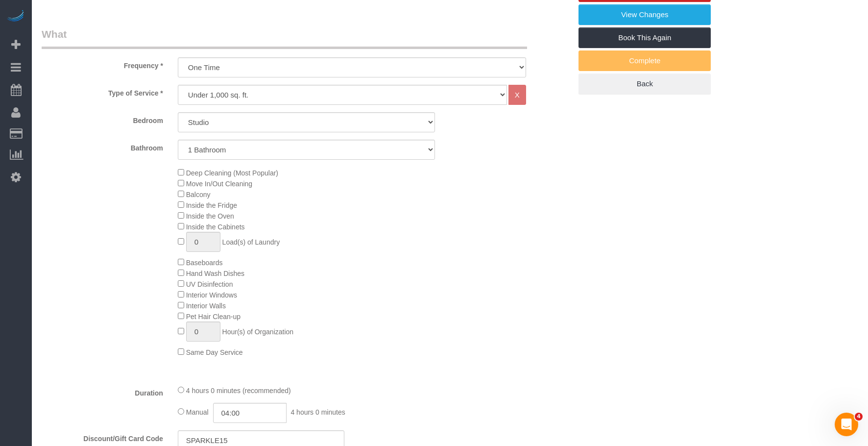
scroll to position [367, 0]
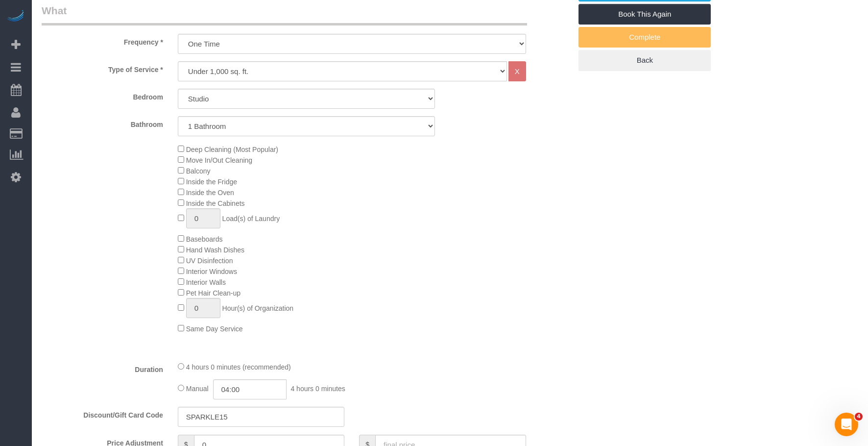
click at [405, 265] on div "Deep Cleaning (Most Popular) Move In/Out Cleaning Balcony Inside the Fridge Ins…" at bounding box center [375, 239] width 408 height 190
select select "spot91"
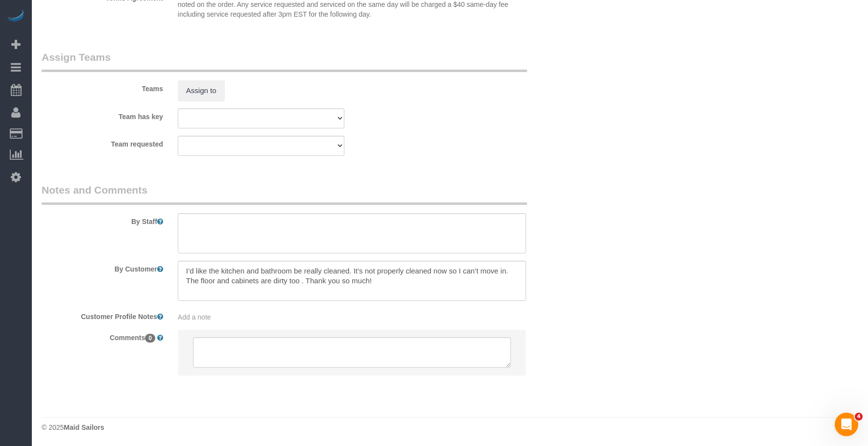
scroll to position [1249, 0]
click at [231, 227] on textarea at bounding box center [352, 233] width 348 height 40
paste textarea "Do a deep cleaning of the entire studio apartment, including the inside of the …"
click at [448, 150] on div "Team requested 000 - Partnerships 000 - TEAM JOB 4 - Daniela Ferreira Alves 4 -…" at bounding box center [306, 145] width 544 height 20
click at [366, 236] on textarea "To enrich screen reader interactions, please activate Accessibility in Grammarl…" at bounding box center [352, 233] width 348 height 40
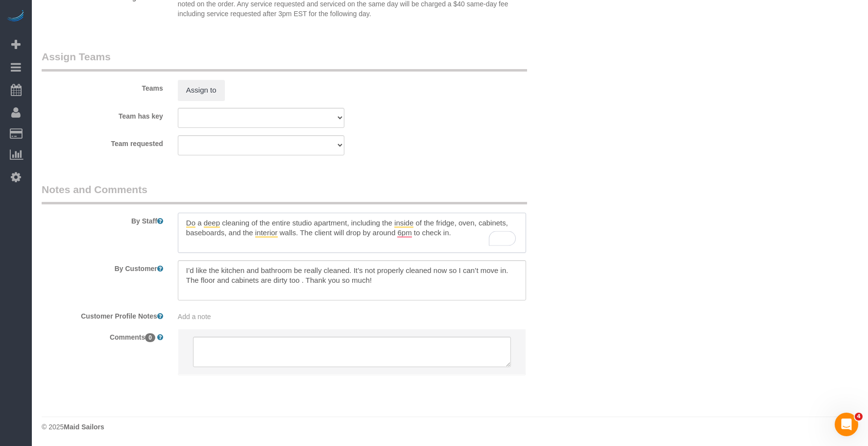
scroll to position [1200, 0]
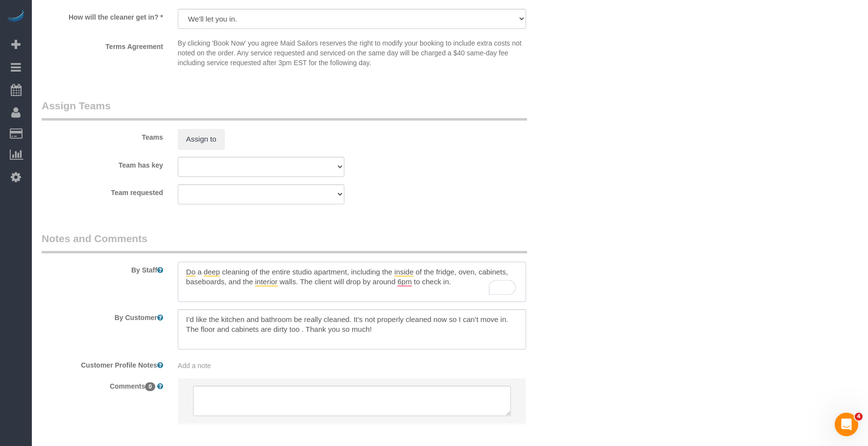
type textarea "Do a deep cleaning of the entire studio apartment, including the inside of the …"
click at [256, 22] on select "We'll let you in. Doorman/Front Desk has the key. Other (Provide details)" at bounding box center [352, 19] width 348 height 20
select select "number:6"
click at [178, 9] on select "We'll let you in. Doorman/Front Desk has the key. Other (Provide details)" at bounding box center [352, 19] width 348 height 20
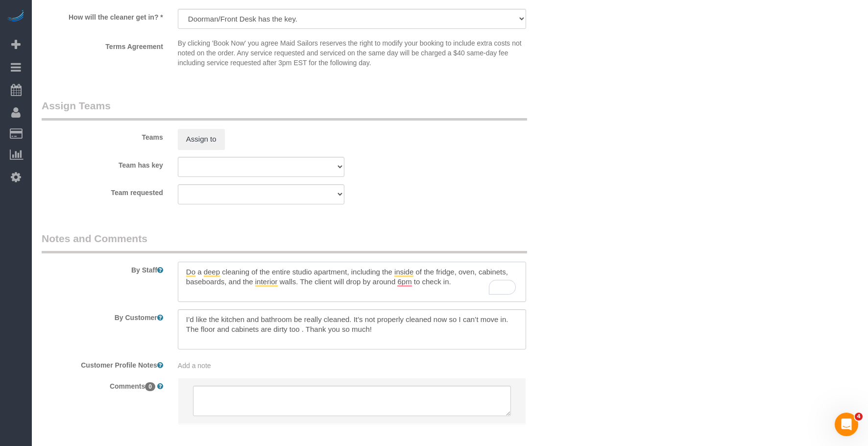
drag, startPoint x: 441, startPoint y: 281, endPoint x: 470, endPoint y: 281, distance: 28.9
click at [470, 281] on textarea "To enrich screen reader interactions, please activate Accessibility in Grammarl…" at bounding box center [352, 282] width 348 height 40
click at [448, 281] on textarea "To enrich screen reader interactions, please activate Accessibility in Grammarl…" at bounding box center [352, 282] width 348 height 40
drag, startPoint x: 300, startPoint y: 284, endPoint x: 477, endPoint y: 288, distance: 176.4
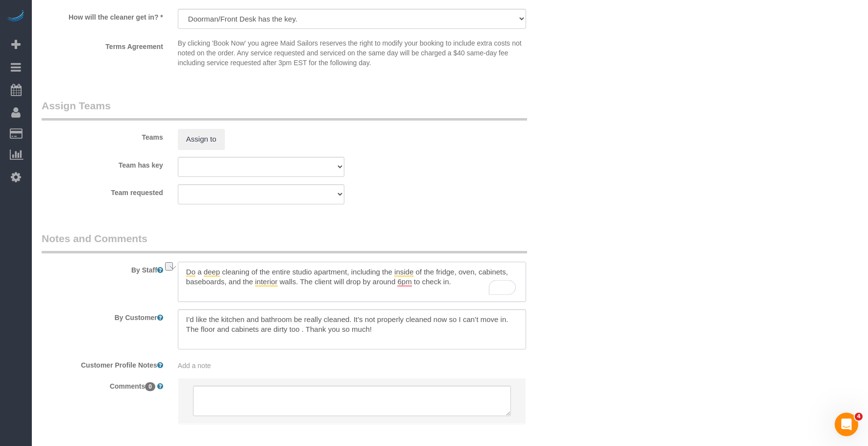
click at [477, 288] on textarea "To enrich screen reader interactions, please activate Accessibility in Grammarl…" at bounding box center [352, 282] width 348 height 40
click at [323, 280] on textarea "To enrich screen reader interactions, please activate Accessibility in Grammarl…" at bounding box center [352, 282] width 348 height 40
drag, startPoint x: 301, startPoint y: 283, endPoint x: 475, endPoint y: 284, distance: 173.9
click at [475, 284] on textarea "To enrich screen reader interactions, please activate Accessibility in Grammarl…" at bounding box center [352, 282] width 348 height 40
paste textarea "is expected to"
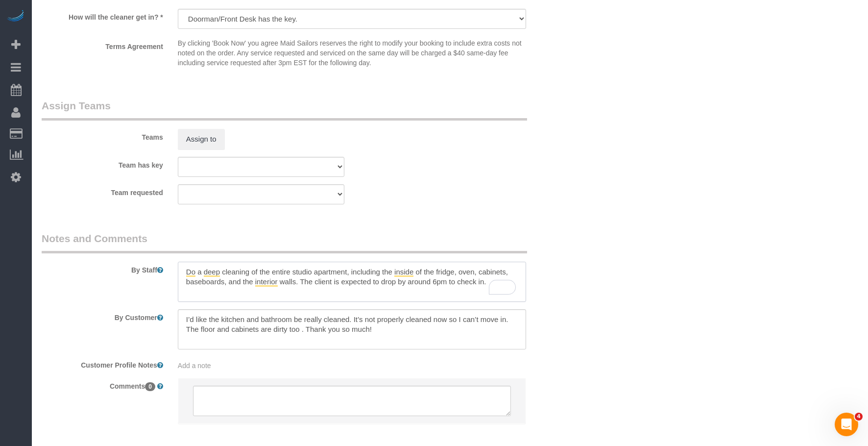
type textarea "Do a deep cleaning of the entire studio apartment, including the inside of the …"
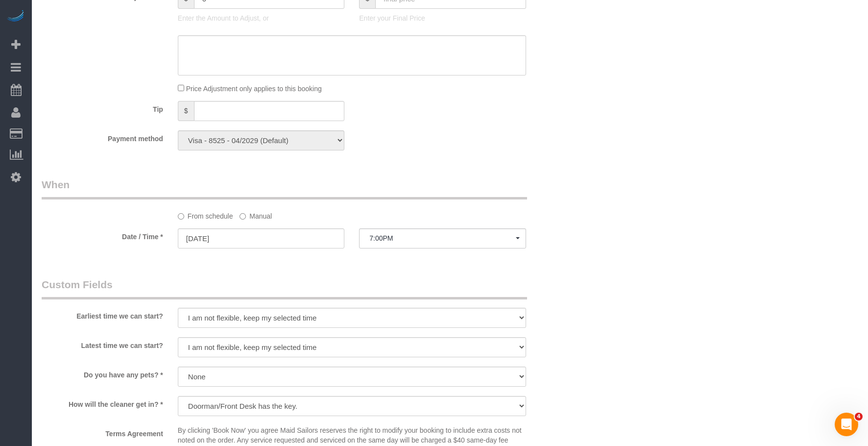
scroll to position [808, 0]
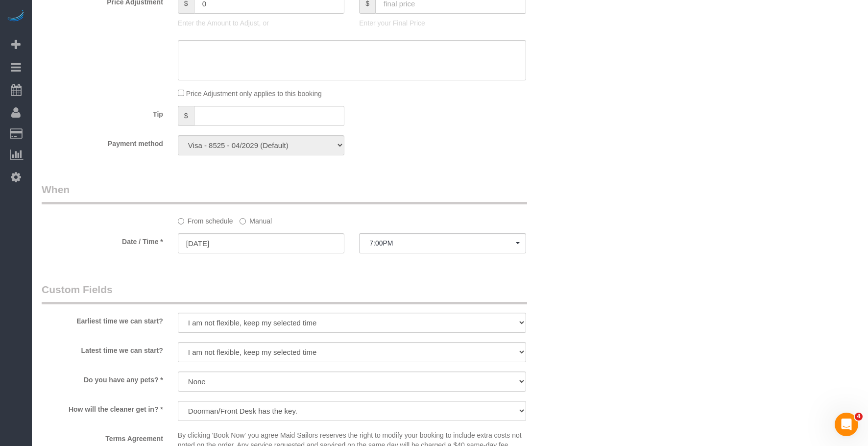
drag, startPoint x: 252, startPoint y: 222, endPoint x: 286, endPoint y: 231, distance: 34.5
click at [253, 221] on label "Manual" at bounding box center [256, 219] width 32 height 13
click at [256, 218] on label "Manual" at bounding box center [256, 219] width 32 height 13
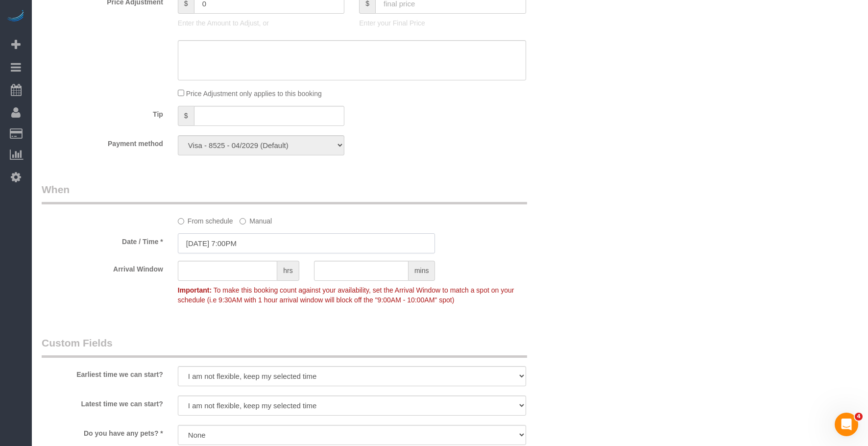
drag, startPoint x: 273, startPoint y: 232, endPoint x: 280, endPoint y: 239, distance: 10.1
click at [278, 235] on input "09/09/2025 7:00PM" at bounding box center [307, 243] width 258 height 20
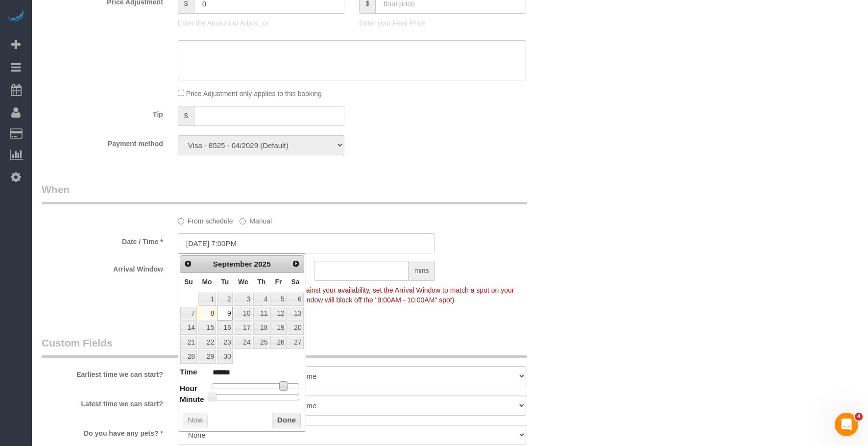
type input "09/09/2025 6:00PM"
type input "******"
type input "09/09/2025 5:00PM"
type input "******"
drag, startPoint x: 284, startPoint y: 386, endPoint x: 278, endPoint y: 388, distance: 5.7
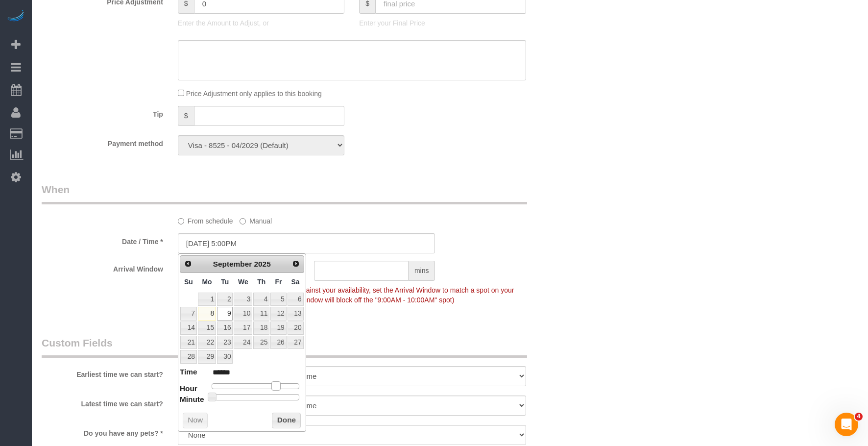
click at [278, 388] on span at bounding box center [275, 385] width 9 height 9
click at [641, 263] on div "Who Email leilama.lingling@gmail.com Name * Lingling Ma new customer Where Addr…" at bounding box center [450, 67] width 817 height 1679
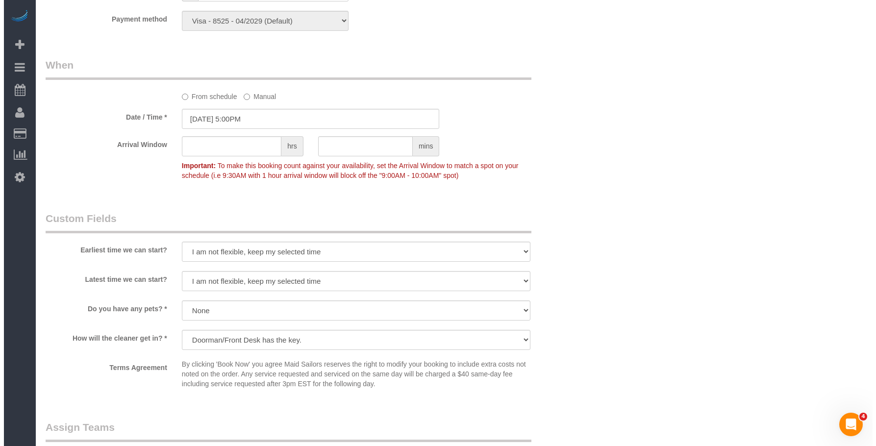
scroll to position [1004, 0]
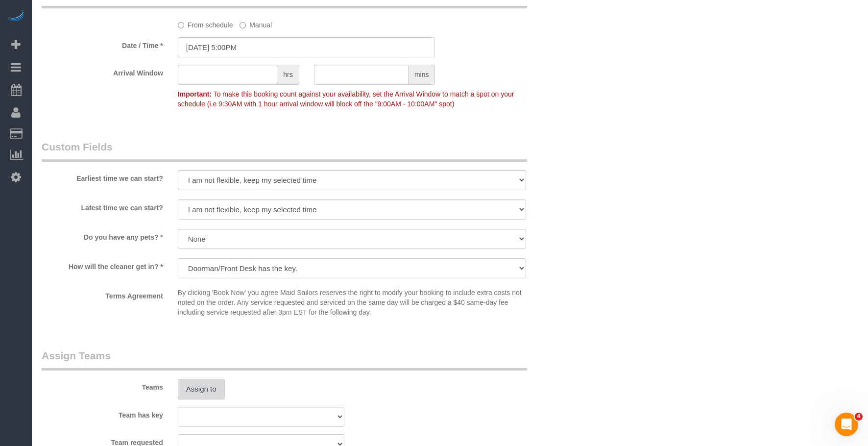
click at [210, 385] on button "Assign to" at bounding box center [201, 389] width 47 height 21
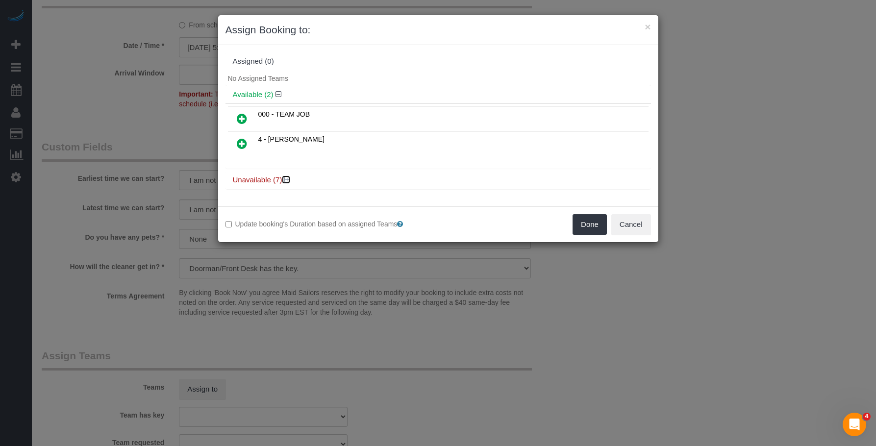
click at [287, 179] on icon at bounding box center [287, 179] width 6 height 7
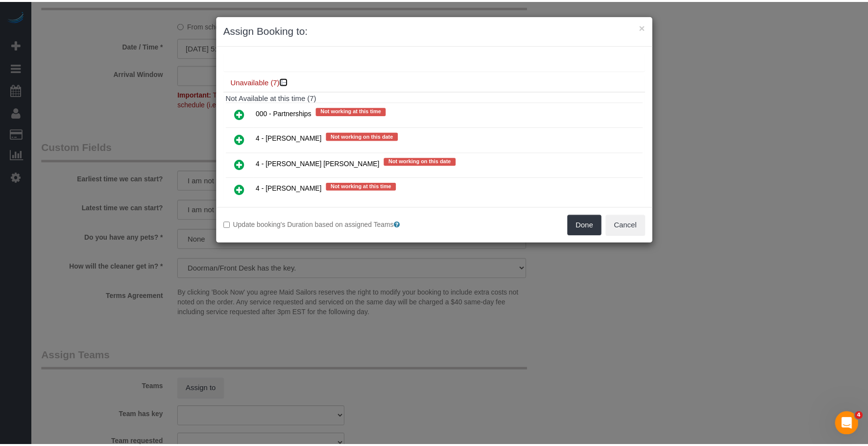
scroll to position [0, 0]
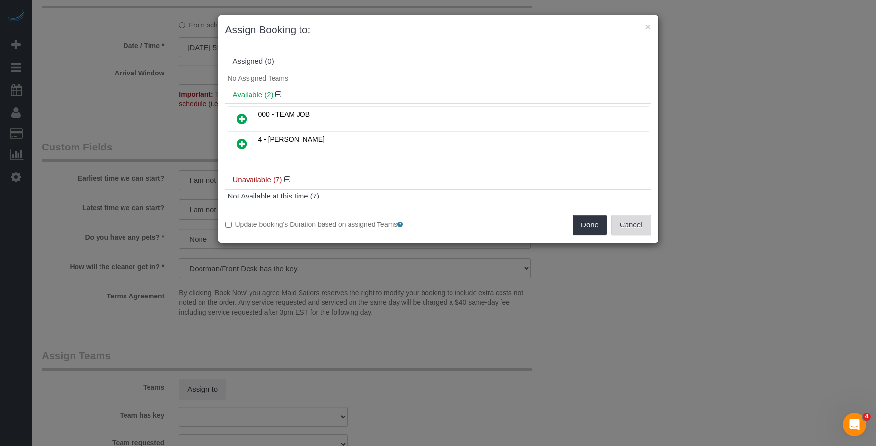
click at [625, 227] on button "Cancel" at bounding box center [631, 225] width 40 height 21
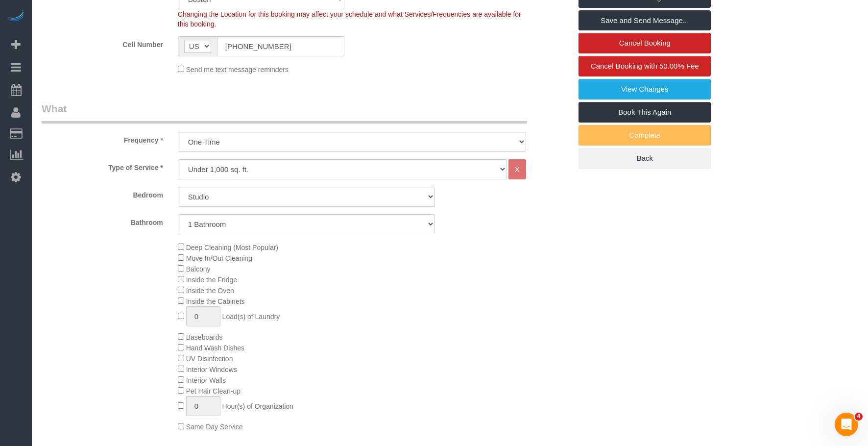
scroll to position [73, 0]
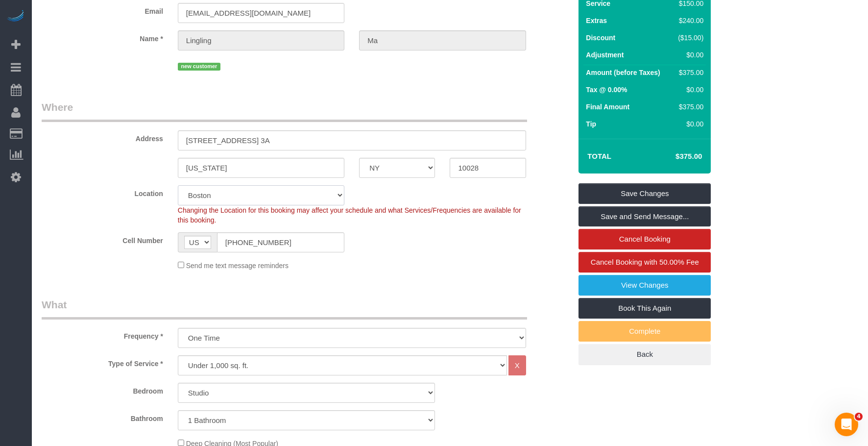
click at [220, 192] on select "Manhattan Austin Boston Bronx Brooklyn Charlotte Denver New Jersey Portland Que…" at bounding box center [261, 195] width 167 height 20
select select "2"
click at [178, 185] on select "Manhattan Austin Boston Bronx Brooklyn Charlotte Denver New Jersey Portland Que…" at bounding box center [261, 195] width 167 height 20
click at [434, 276] on fieldset "Where Address 164 East 82nd Street, Apt. 3A New York AK AL AR AZ CA CO CT DC DE…" at bounding box center [307, 189] width 530 height 178
select select "object:1509"
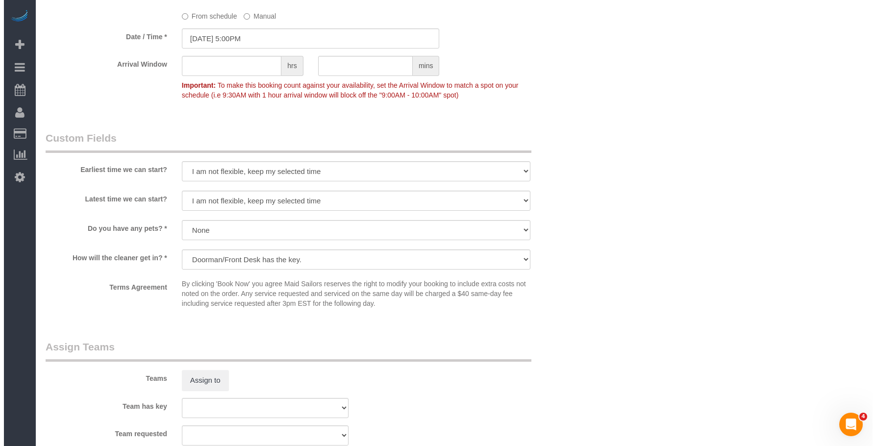
scroll to position [1102, 0]
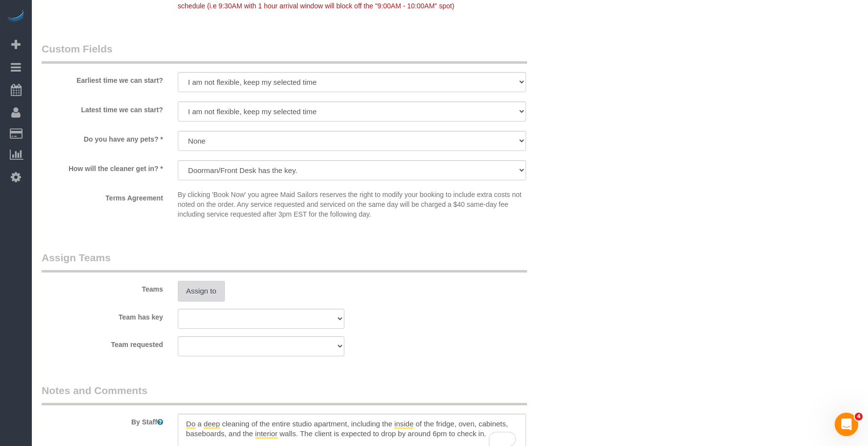
click at [211, 293] on button "Assign to" at bounding box center [201, 291] width 47 height 21
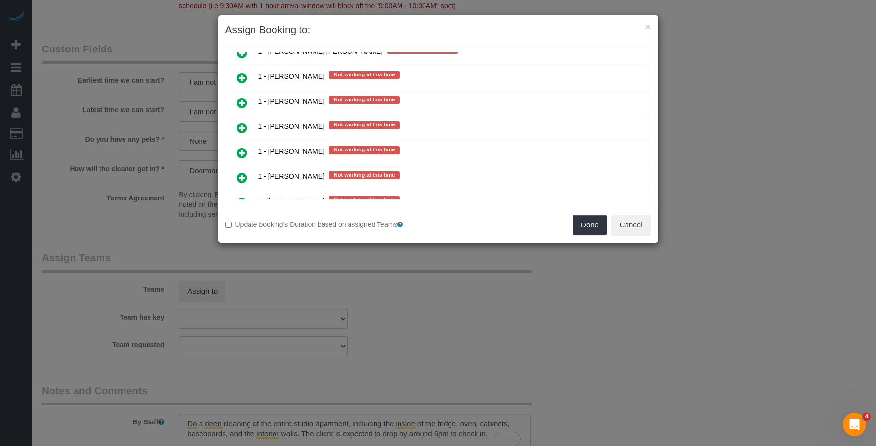
scroll to position [980, 0]
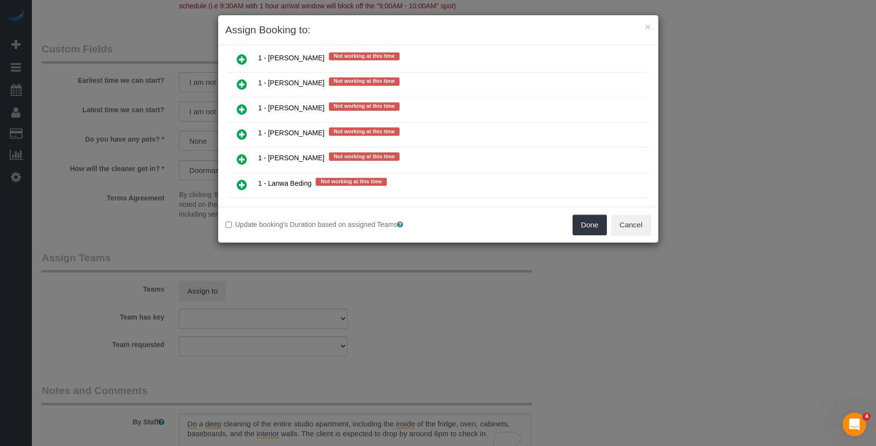
click at [241, 86] on icon at bounding box center [242, 84] width 10 height 12
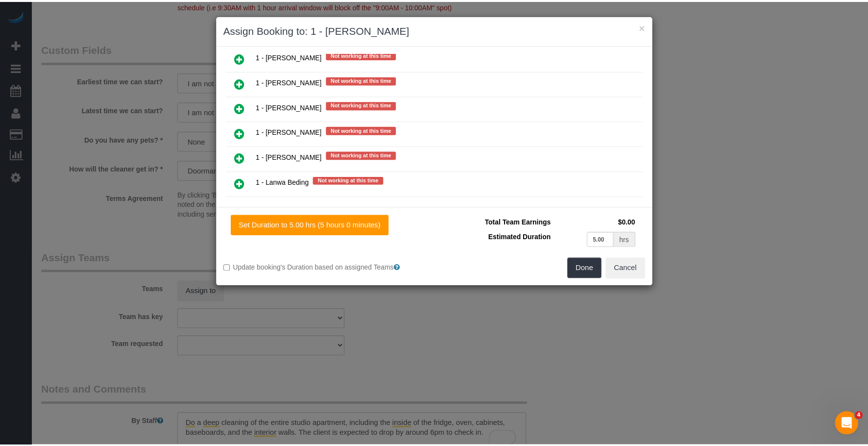
scroll to position [1003, 0]
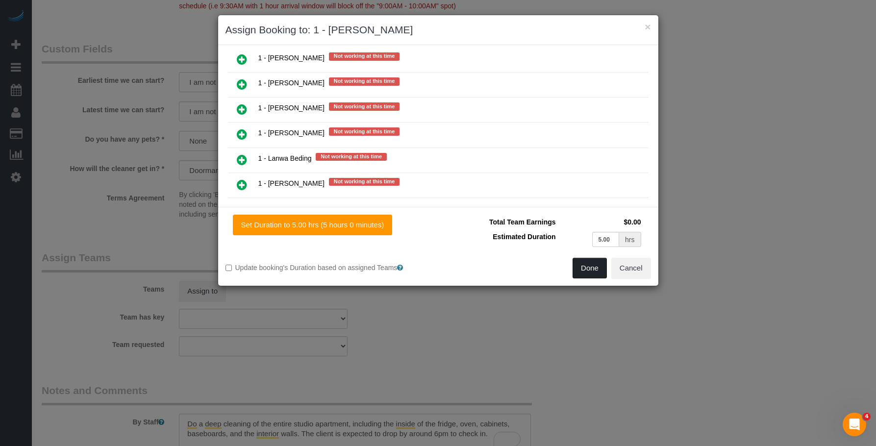
click at [584, 273] on button "Done" at bounding box center [589, 268] width 34 height 21
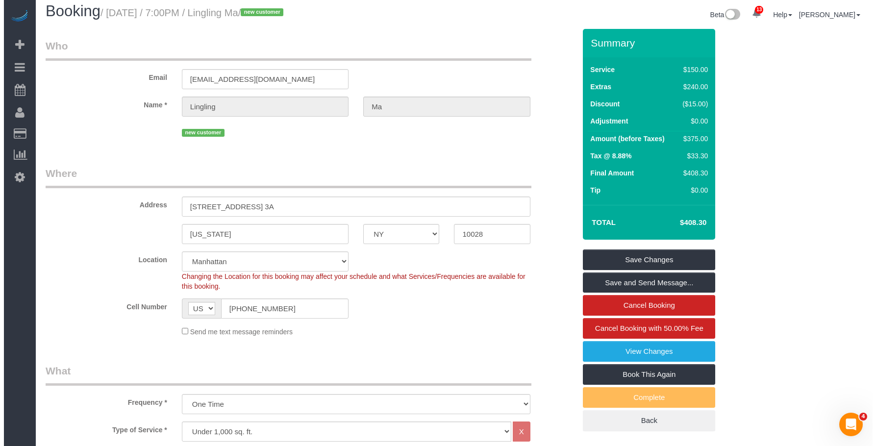
scroll to position [0, 0]
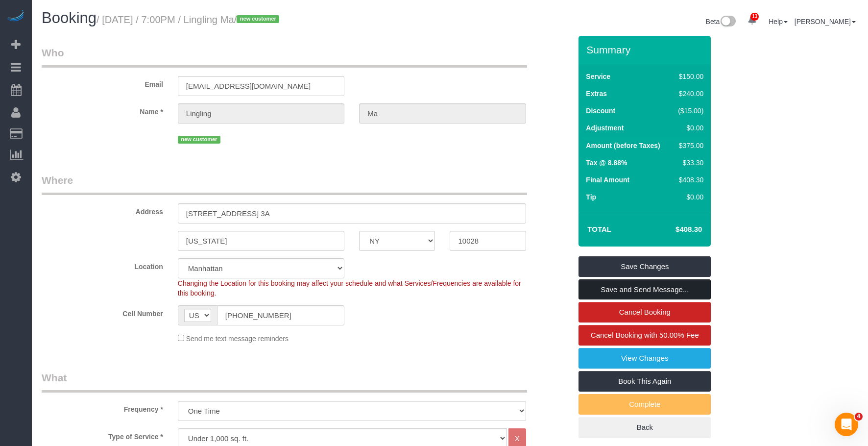
click at [690, 288] on link "Save and Send Message..." at bounding box center [645, 289] width 132 height 21
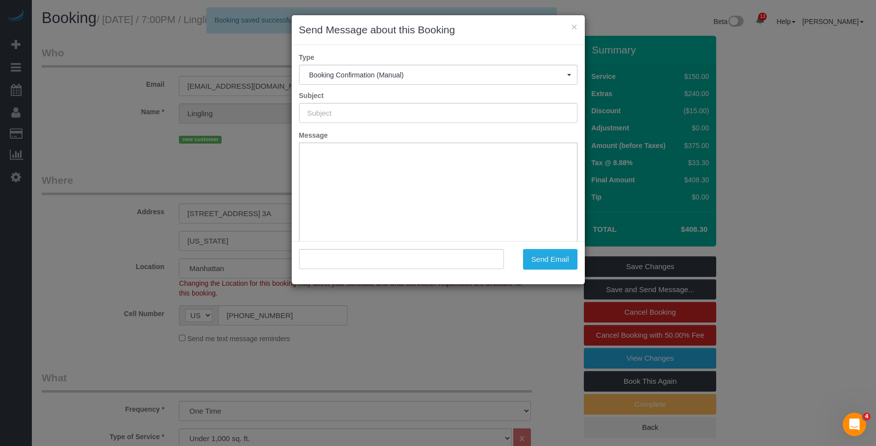
type input "Cleaning Confirmed for 09/09/2025 at 5:00pm"
type input ""Lingling Ma" <leilama.lingling@gmail.com>"
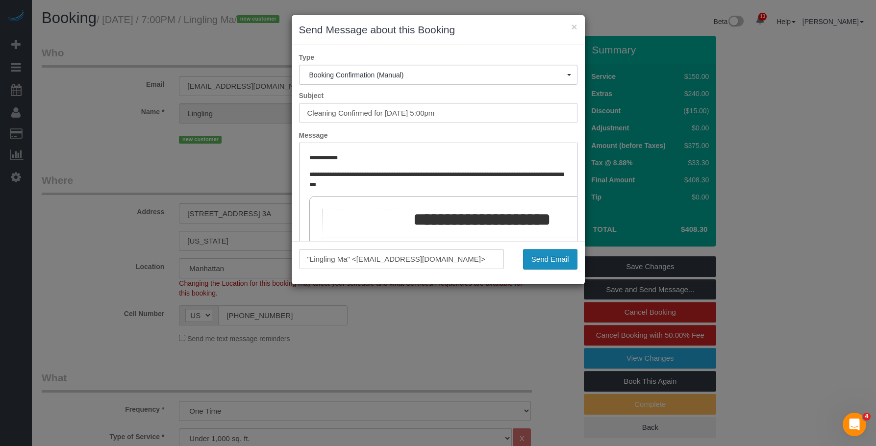
click at [553, 257] on button "Send Email" at bounding box center [550, 259] width 54 height 21
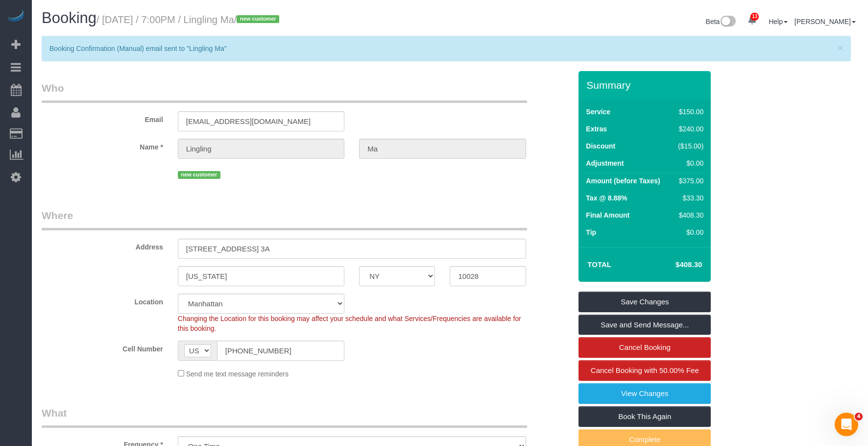
drag, startPoint x: 245, startPoint y: 20, endPoint x: 296, endPoint y: 16, distance: 51.1
click at [282, 16] on small "/ September 09, 2025 / 7:00PM / Lingling Ma / new customer" at bounding box center [190, 19] width 186 height 11
copy small "Lingling Ma"
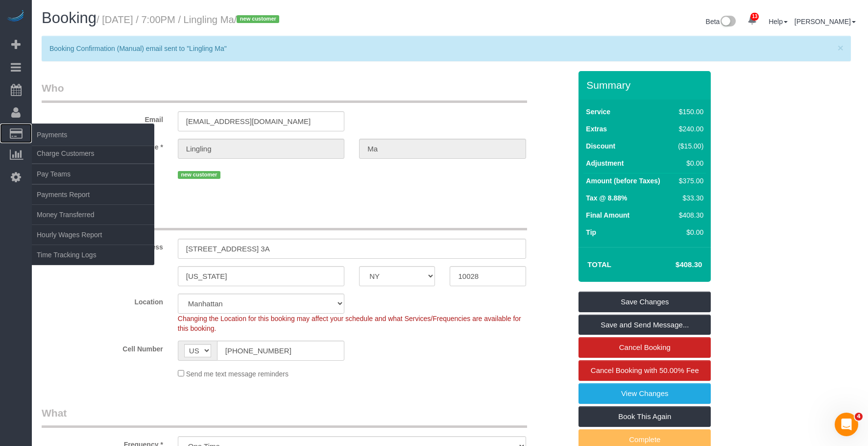
drag, startPoint x: 51, startPoint y: 144, endPoint x: 80, endPoint y: 146, distance: 28.9
click at [51, 144] on span "Payments" at bounding box center [93, 134] width 122 height 23
click at [82, 153] on link "Charge Customers" at bounding box center [93, 154] width 122 height 20
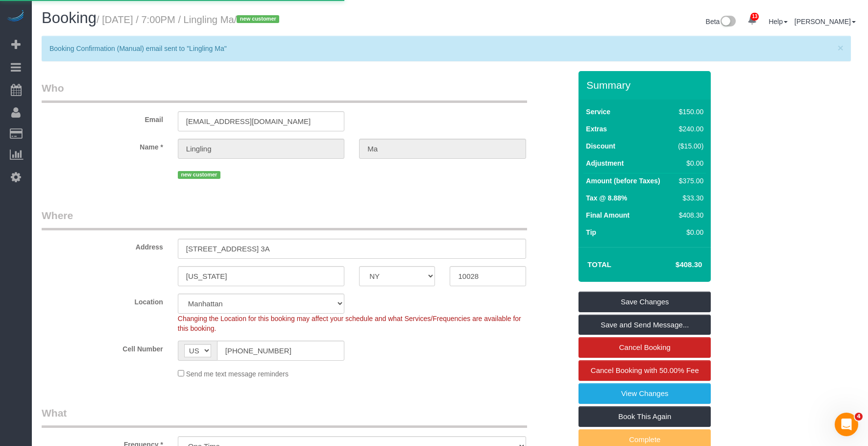
select select
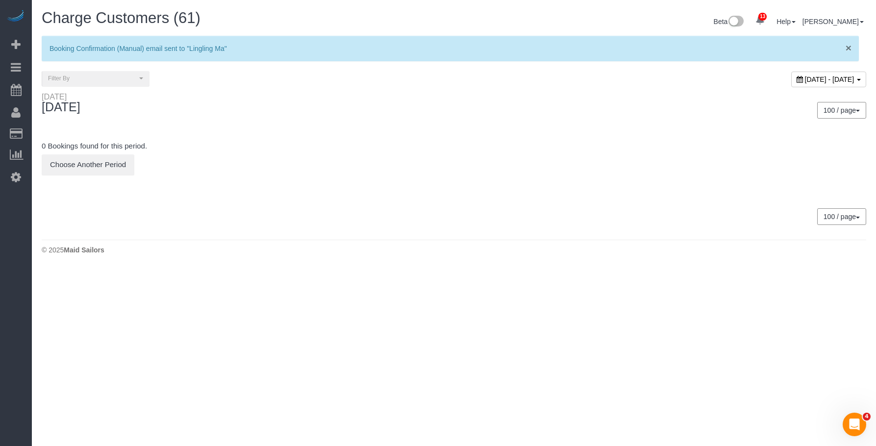
click at [847, 48] on span "×" at bounding box center [848, 47] width 6 height 11
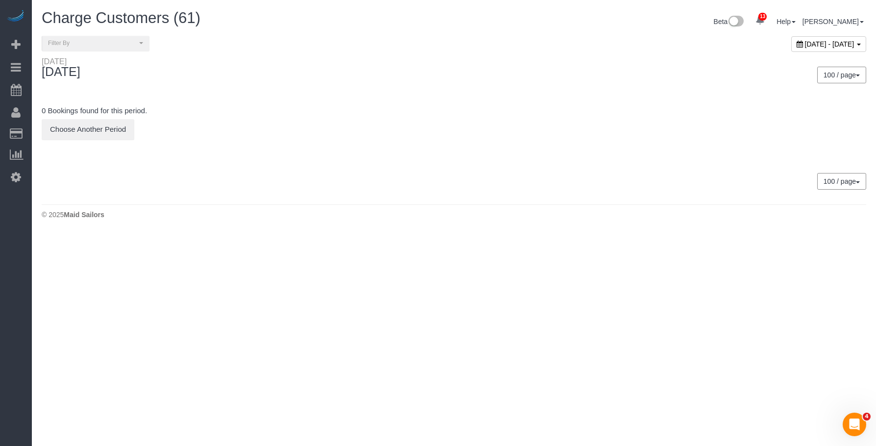
click at [805, 46] on span "September 08, 2025 - September 08, 2025" at bounding box center [829, 44] width 49 height 8
type input "**********"
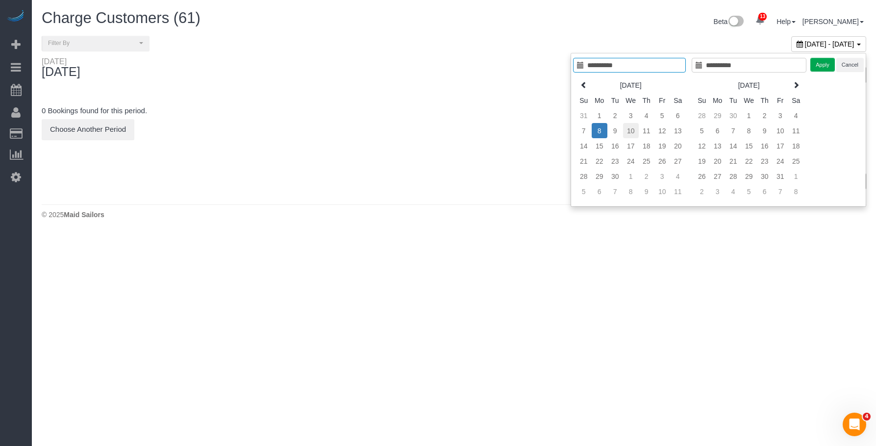
click at [623, 130] on td "10" at bounding box center [631, 130] width 16 height 15
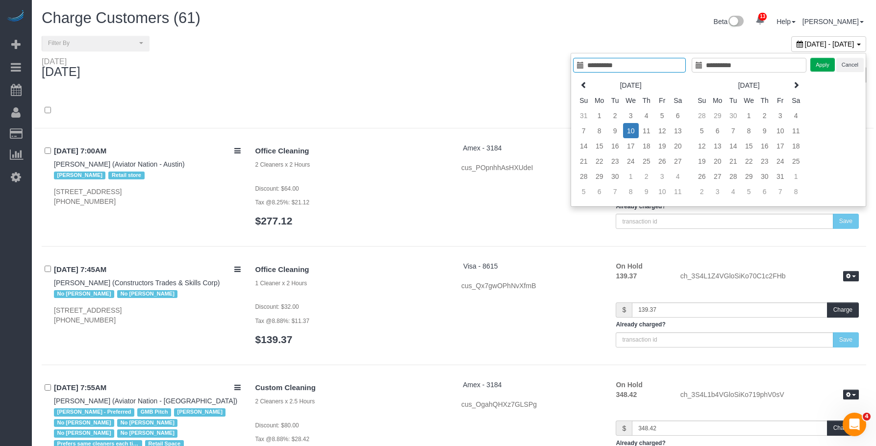
type input "**********"
click at [608, 128] on td "9" at bounding box center [608, 130] width 16 height 15
type input "**********"
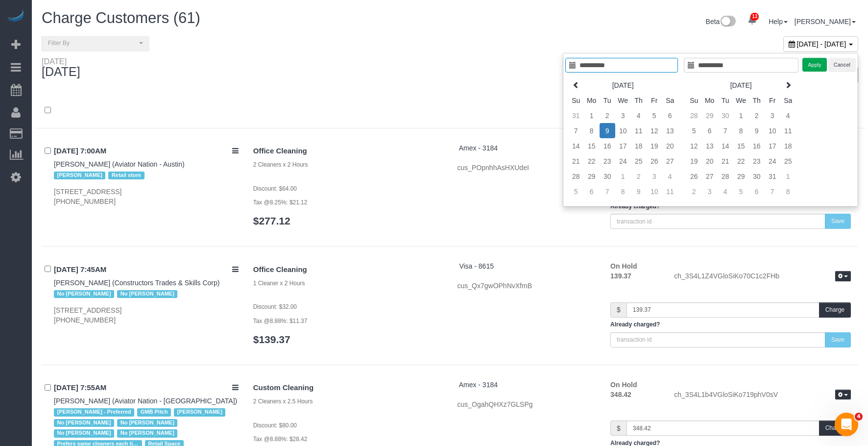
type input "**********"
click at [817, 60] on button "Apply" at bounding box center [815, 65] width 24 height 14
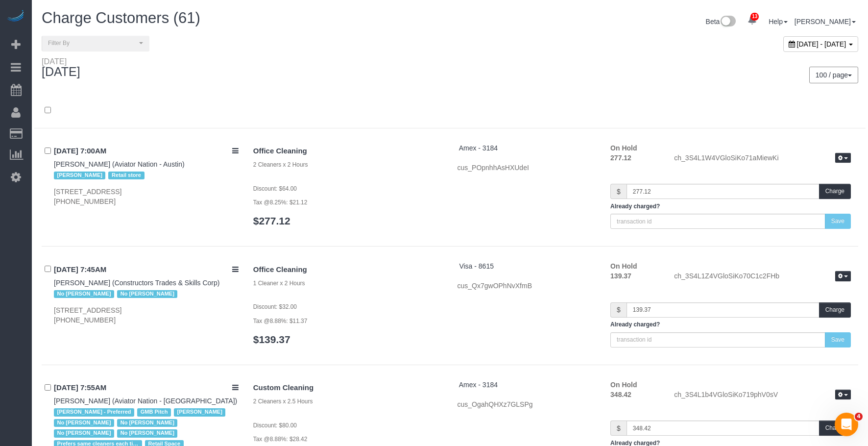
click at [516, 59] on div "100 / page 10 / page 20 / page 30 / page 40 / page 50 / page 100 / page" at bounding box center [658, 75] width 416 height 36
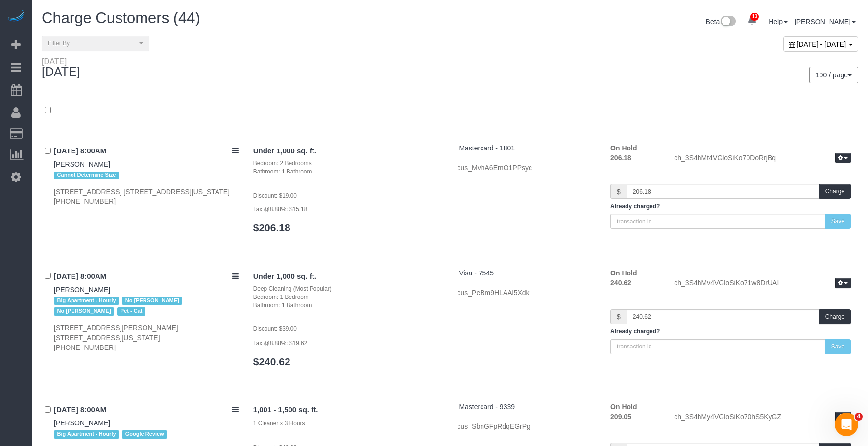
scroll to position [4942, 0]
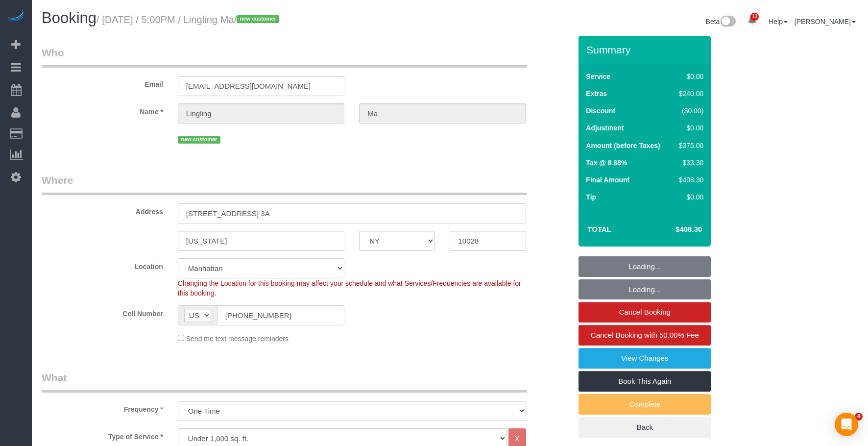
select select "NY"
select select "number:89"
select select "number:90"
select select "number:15"
select select "number:6"
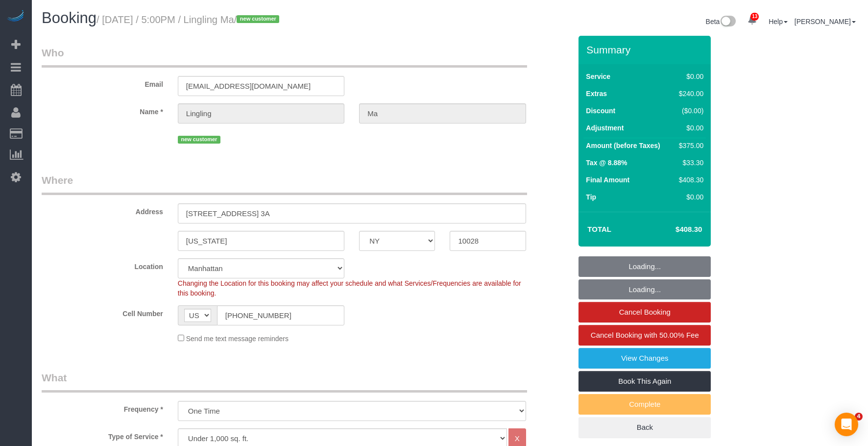
select select "object:1459"
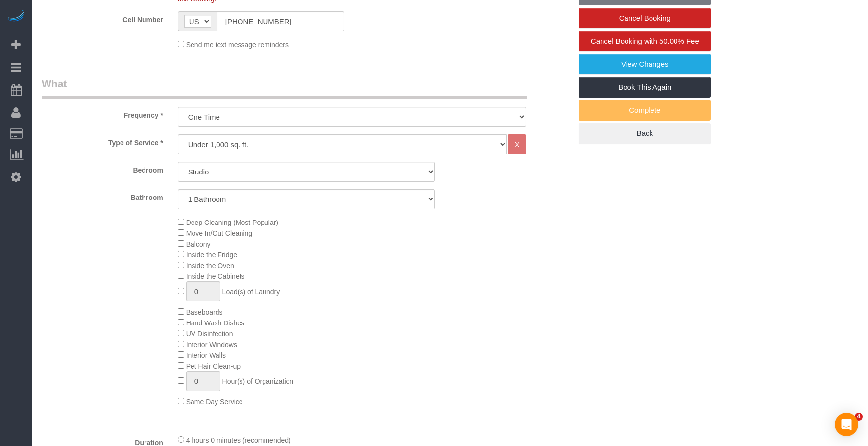
select select "spot1"
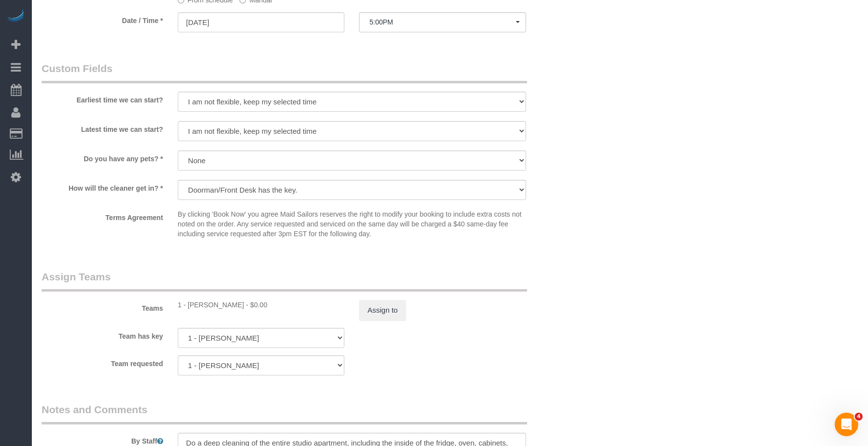
scroll to position [1225, 0]
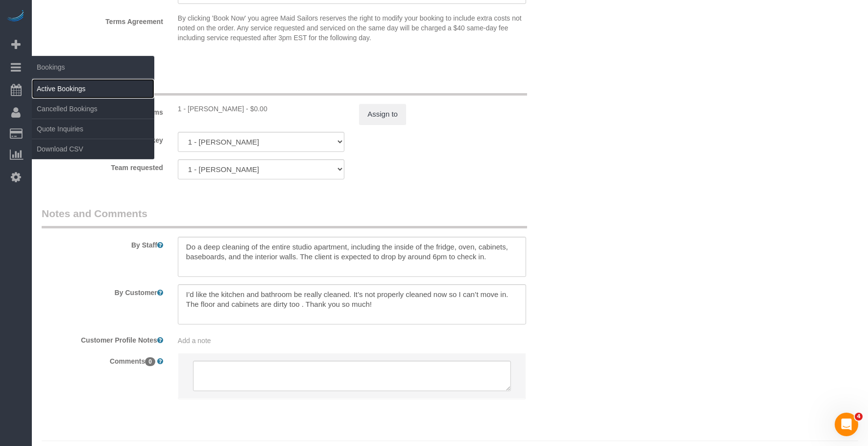
click at [64, 90] on link "Active Bookings" at bounding box center [93, 89] width 122 height 20
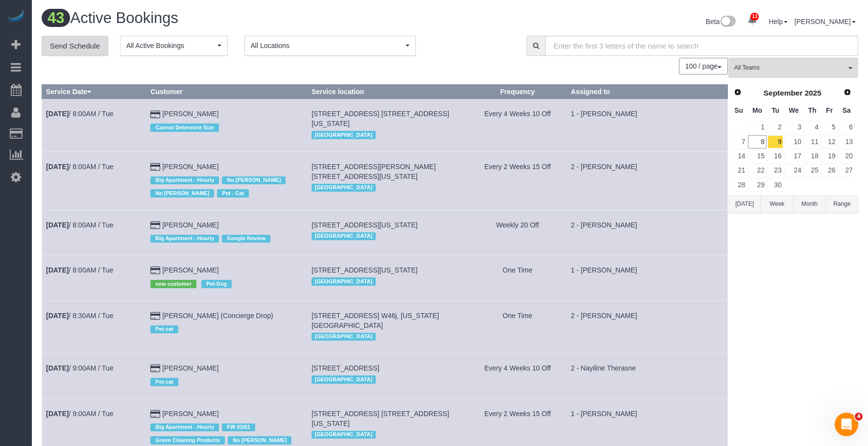
click at [92, 42] on link "Send Schedule" at bounding box center [75, 46] width 67 height 21
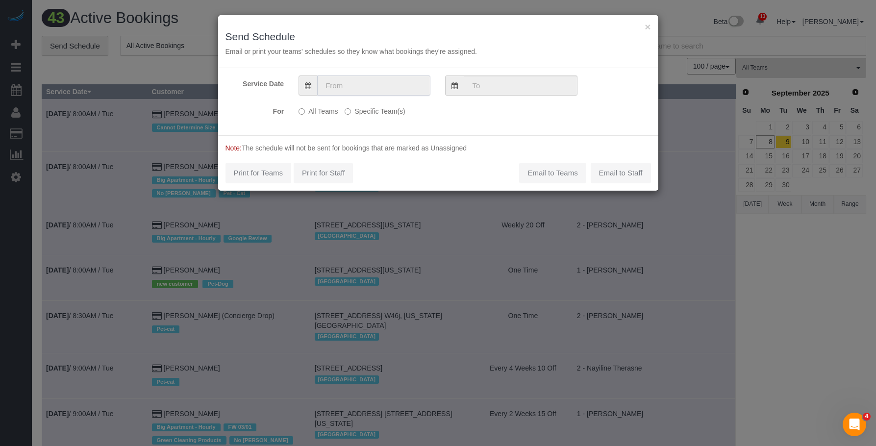
click at [362, 86] on input "text" at bounding box center [373, 85] width 113 height 20
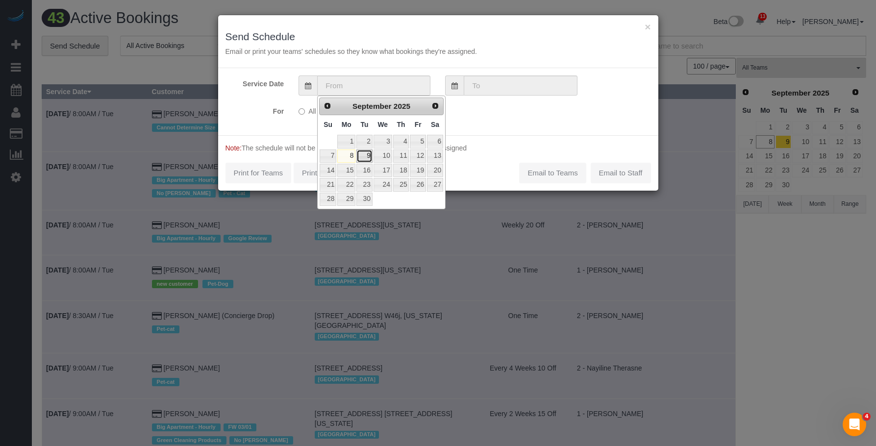
click at [359, 152] on link "9" at bounding box center [364, 155] width 16 height 13
type input "[DATE]"
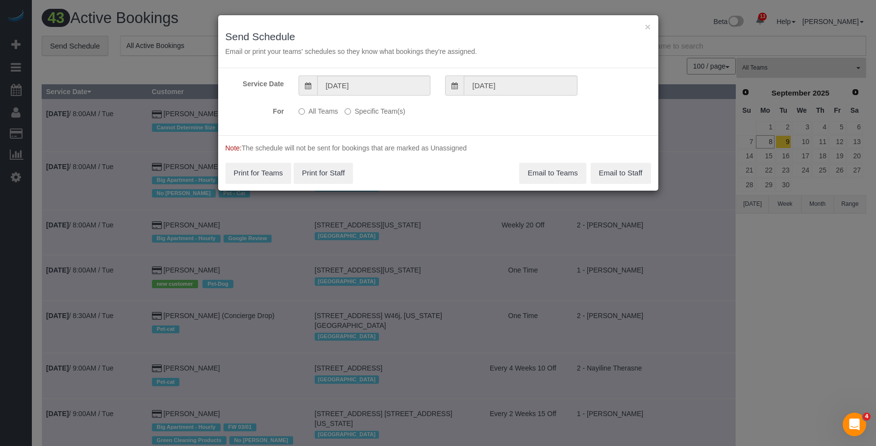
click at [375, 113] on label "Specific Team(s)" at bounding box center [374, 109] width 60 height 13
click at [431, 127] on div "Service Date 09/09/2025 09/09/2025 For All Teams Specific Team(s) Choose Team(s…" at bounding box center [438, 101] width 440 height 67
click at [386, 112] on label "Specific Team(s)" at bounding box center [374, 109] width 60 height 13
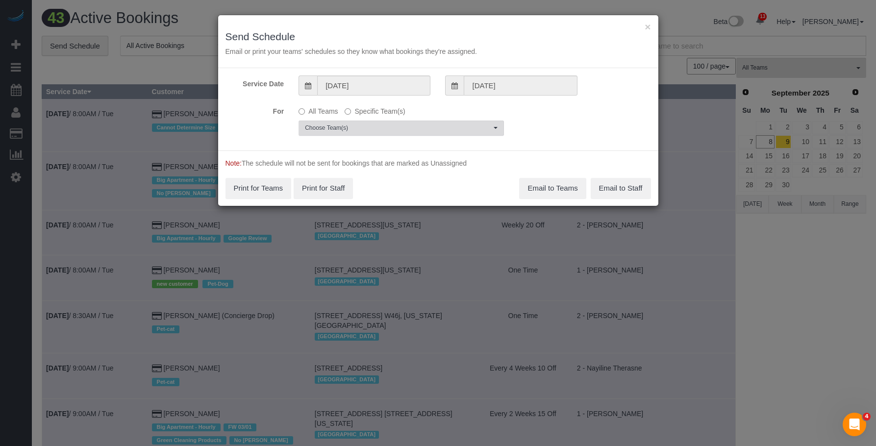
click at [418, 124] on span "Choose Team(s)" at bounding box center [398, 128] width 186 height 8
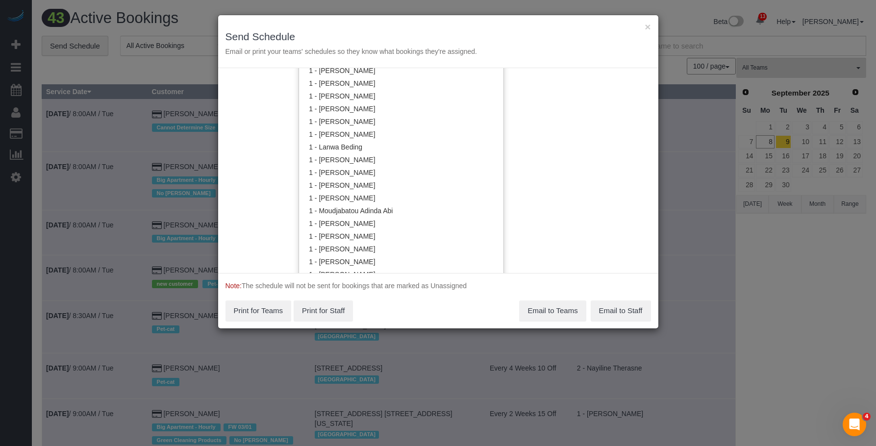
scroll to position [345, 0]
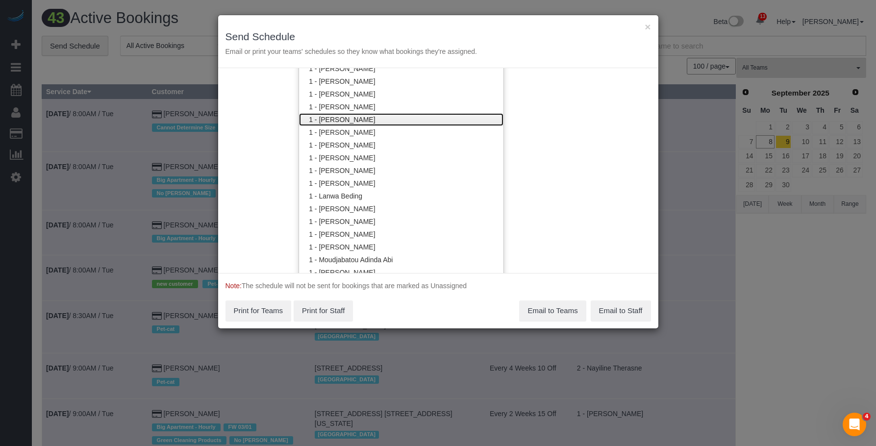
click at [365, 119] on link "1 - Ingrid Malasi" at bounding box center [401, 119] width 204 height 13
click at [425, 27] on div "× Send Schedule Email or print your teams' schedules so they know what bookings…" at bounding box center [438, 41] width 440 height 53
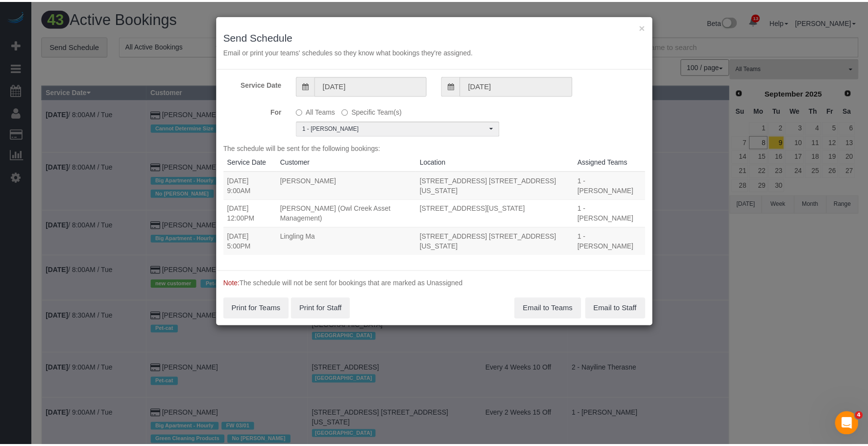
scroll to position [7, 0]
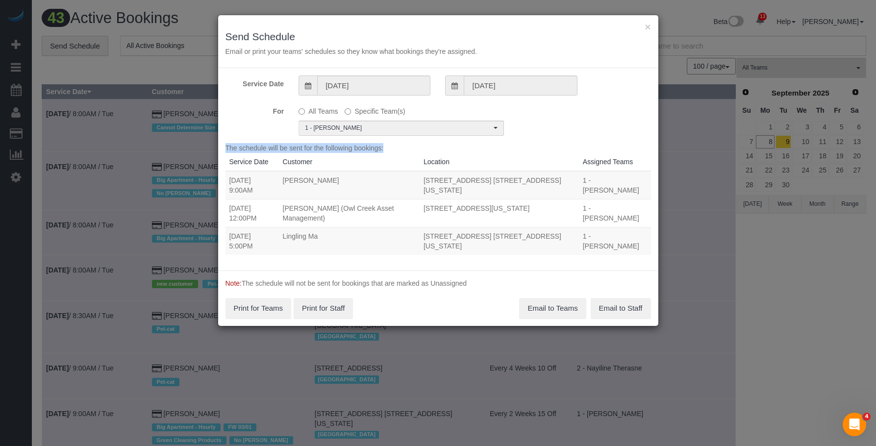
drag, startPoint x: 224, startPoint y: 239, endPoint x: 336, endPoint y: 244, distance: 111.8
click at [454, 266] on div "Service Date 09/09/2025 09/09/2025 For All Teams Specific Team(s) 1 - Ingrid Ma…" at bounding box center [438, 169] width 440 height 202
drag, startPoint x: 329, startPoint y: 244, endPoint x: 302, endPoint y: 254, distance: 29.0
click at [329, 244] on td "Lingling Ma" at bounding box center [349, 241] width 141 height 28
drag, startPoint x: 298, startPoint y: 250, endPoint x: 291, endPoint y: 249, distance: 6.9
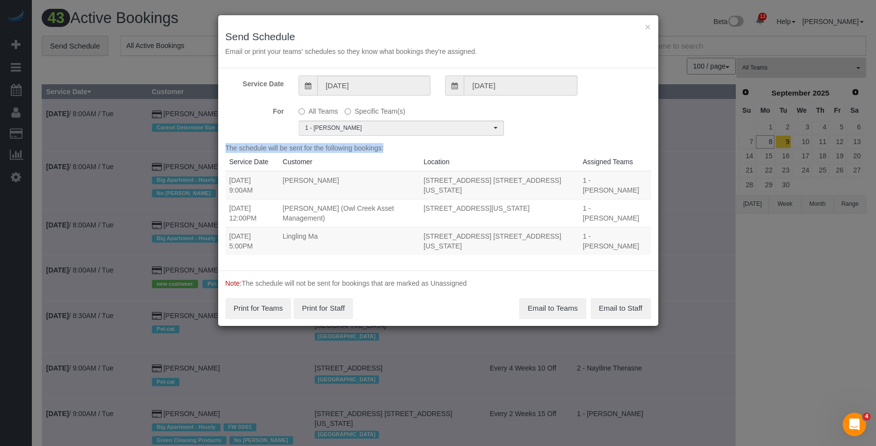
click at [298, 249] on td "Lingling Ma" at bounding box center [349, 241] width 141 height 28
click at [277, 233] on td "09/09/2025 5:00PM" at bounding box center [251, 241] width 53 height 28
drag, startPoint x: 230, startPoint y: 242, endPoint x: 459, endPoint y: 257, distance: 229.8
click at [459, 255] on tr "09/09/2025 5:00PM Lingling Ma 164 East 82nd Street, Apt. 3a, New York, NY 10028…" at bounding box center [437, 241] width 425 height 28
copy tr "09/09/2025 5:00PM Lingling Ma 164 East 82nd Street, Apt. 3a, New York, NY 10028"
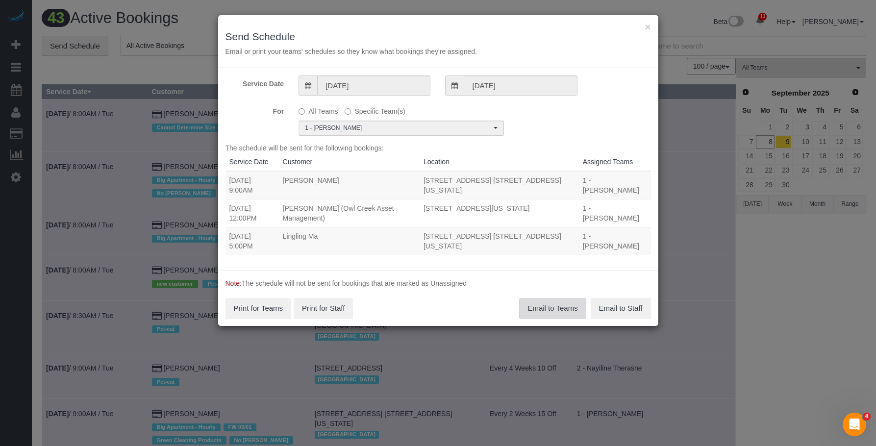
click at [549, 309] on button "Email to Teams" at bounding box center [552, 308] width 67 height 21
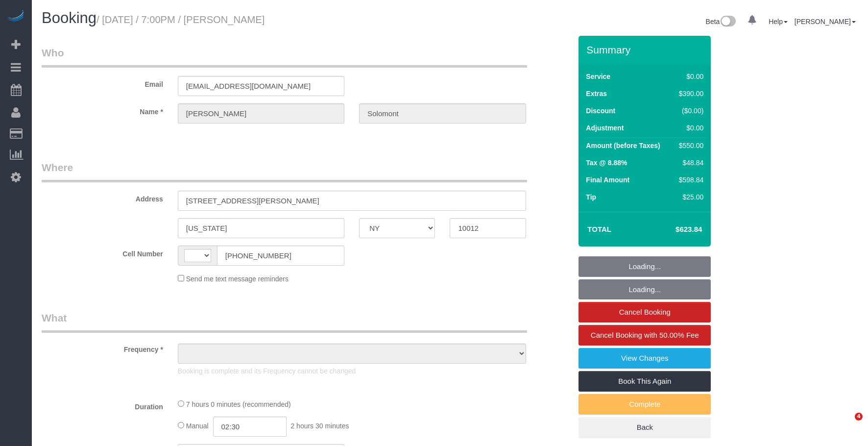
select select "NY"
select select "string:[GEOGRAPHIC_DATA]"
select select "object:745"
select select "string:stripe-pm_1S4eHK4VGloSiKo768nkC31s"
select select "1"
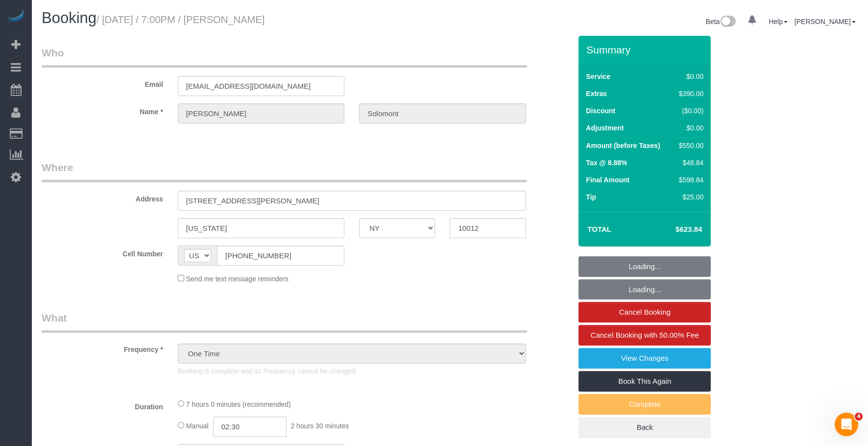
select select "spot1"
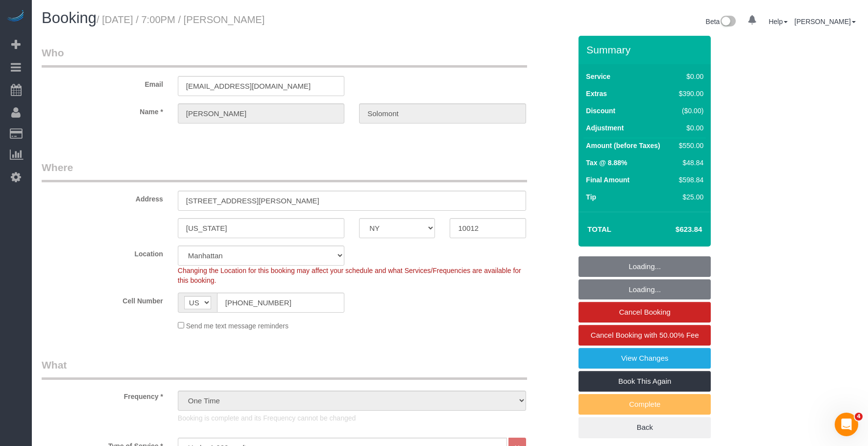
select select "number:56"
select select "number:90"
select select "number:15"
select select "number:7"
select select "object:1433"
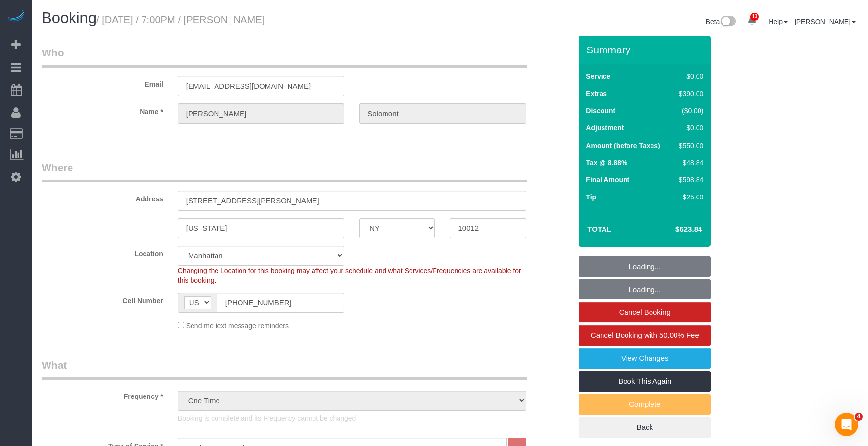
select select "1"
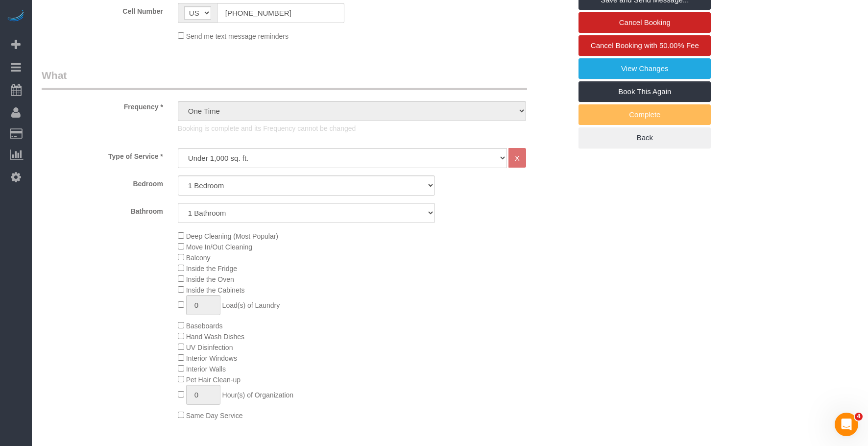
scroll to position [343, 0]
